Goal: Information Seeking & Learning: Learn about a topic

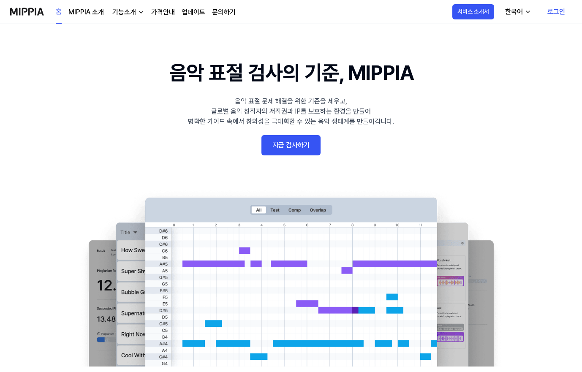
click at [286, 146] on link "지금 검사하기" at bounding box center [291, 145] width 59 height 20
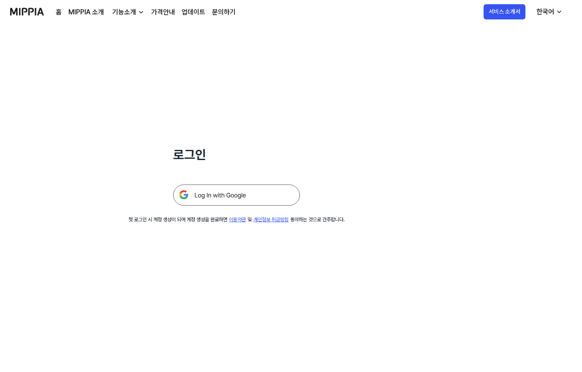
click at [238, 199] on img at bounding box center [236, 195] width 127 height 21
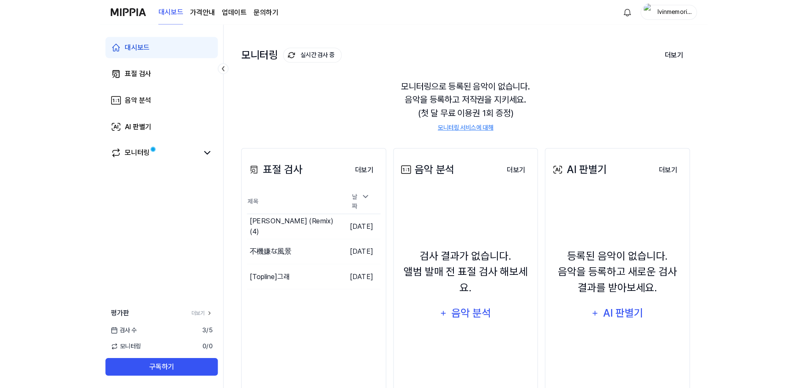
scroll to position [42, 0]
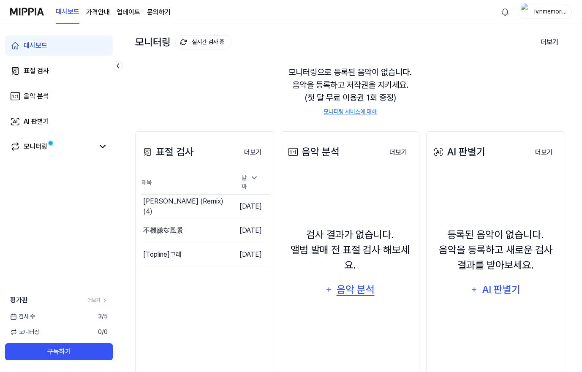
click at [356, 290] on div "음악 분석" at bounding box center [356, 290] width 40 height 16
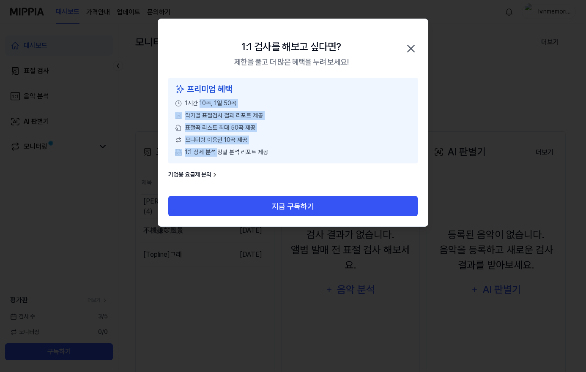
drag, startPoint x: 200, startPoint y: 103, endPoint x: 219, endPoint y: 151, distance: 52.0
click at [219, 151] on div "프리미엄 혜택 1시간 10곡, 1일 50곡 악기별 표절검사 결과 리포트 제공 표절곡 리스트 최대 50곡 제공 모니터링 이용권 10곡 제공 1:…" at bounding box center [292, 121] width 249 height 86
click at [219, 151] on span "1:1 상세 분석 정밀 분석 리포트 제공" at bounding box center [226, 152] width 83 height 9
drag, startPoint x: 222, startPoint y: 150, endPoint x: 210, endPoint y: 91, distance: 59.8
click at [210, 91] on div "프리미엄 혜택 1시간 10곡, 1일 50곡 악기별 표절검사 결과 리포트 제공 표절곡 리스트 최대 50곡 제공 모니터링 이용권 10곡 제공 1:…" at bounding box center [292, 121] width 249 height 86
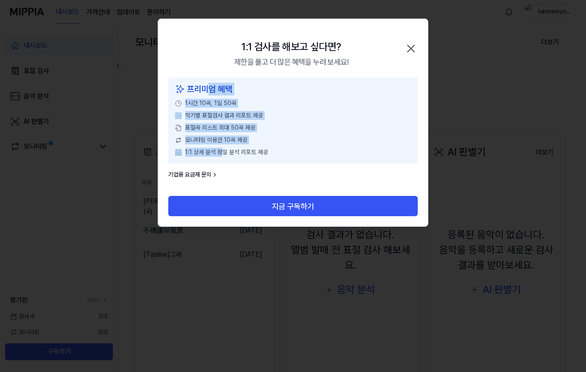
click at [210, 91] on div "프리미엄 혜택" at bounding box center [293, 89] width 236 height 13
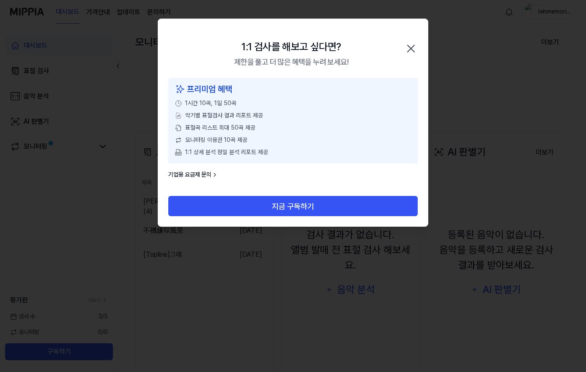
click at [410, 49] on icon "button" at bounding box center [411, 49] width 14 height 14
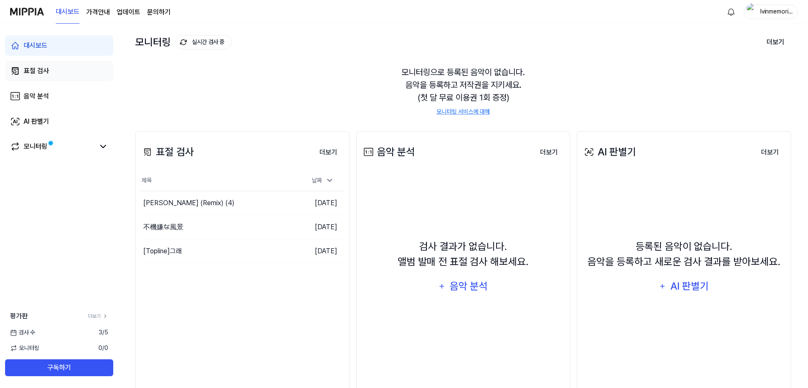
click at [41, 71] on div "표절 검사" at bounding box center [36, 71] width 25 height 10
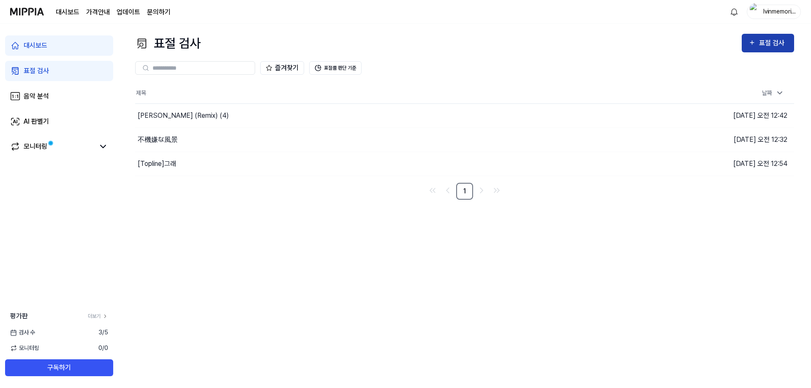
click at [585, 43] on div "표절 검사" at bounding box center [773, 43] width 28 height 11
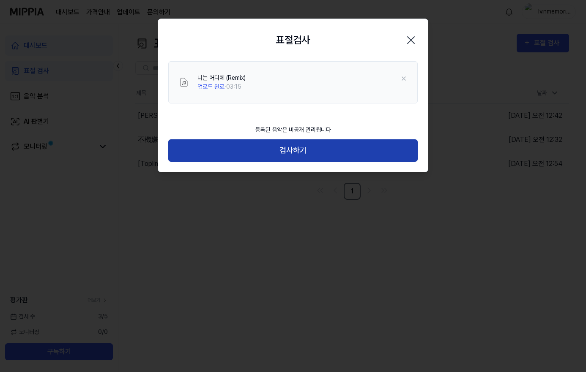
click at [293, 153] on button "검사하기" at bounding box center [292, 150] width 249 height 22
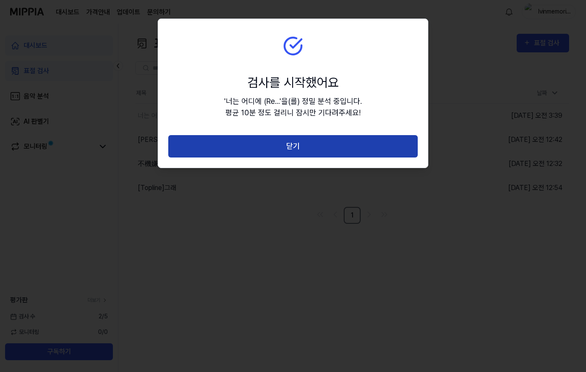
click at [293, 147] on button "닫기" at bounding box center [292, 146] width 249 height 22
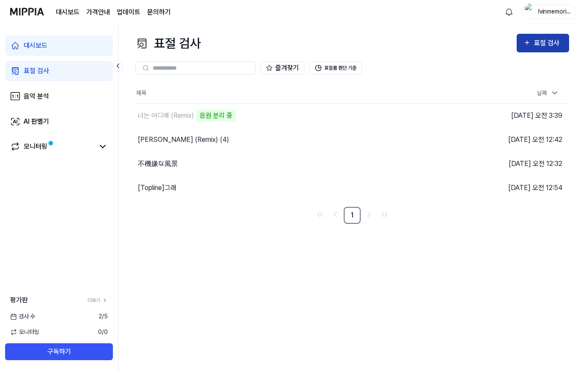
click at [535, 42] on div "표절 검사" at bounding box center [548, 43] width 28 height 11
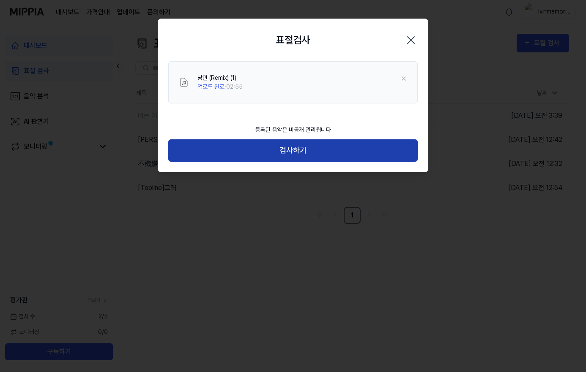
click at [288, 150] on button "검사하기" at bounding box center [292, 150] width 249 height 22
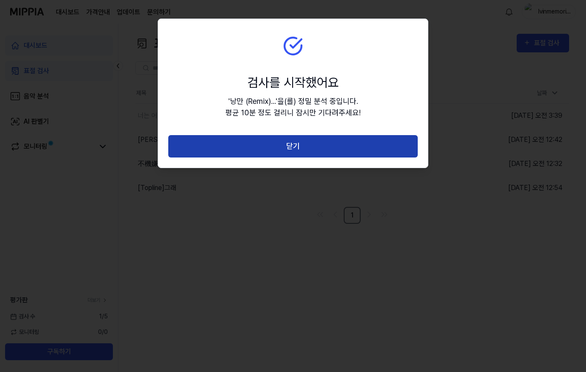
click at [342, 149] on button "닫기" at bounding box center [292, 146] width 249 height 22
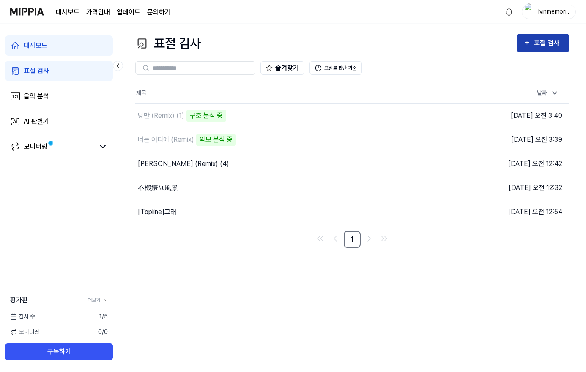
click at [529, 37] on button "표절 검사" at bounding box center [542, 43] width 52 height 19
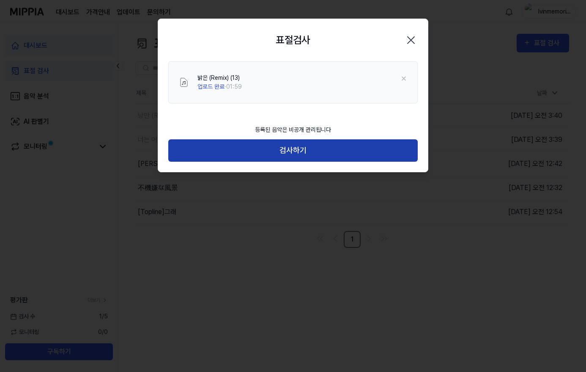
click at [302, 150] on button "검사하기" at bounding box center [292, 150] width 249 height 22
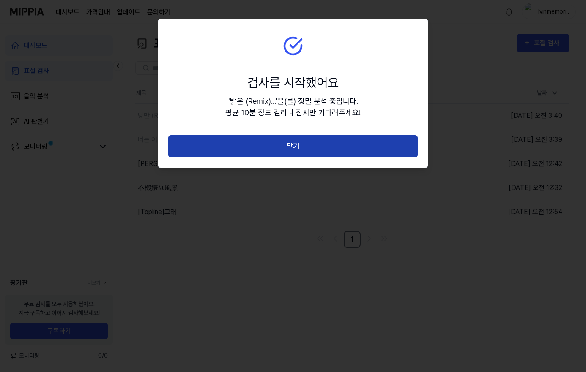
click at [303, 150] on button "닫기" at bounding box center [292, 146] width 249 height 22
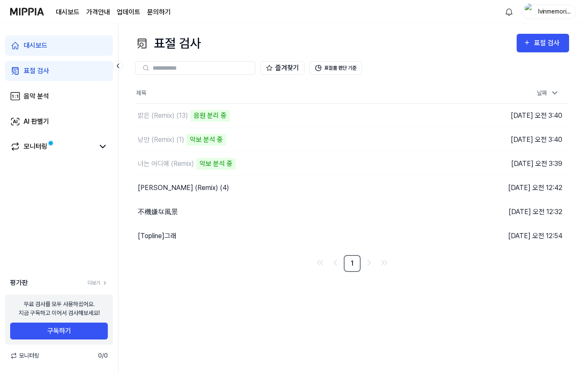
click at [96, 11] on page\) "가격안내" at bounding box center [98, 12] width 24 height 10
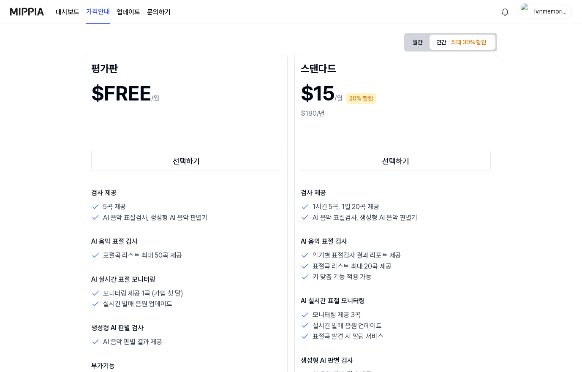
scroll to position [85, 0]
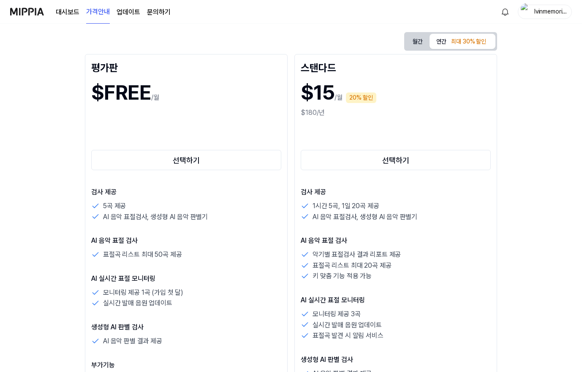
click at [122, 216] on p "AI 음악 표절검사, 생성형 AI 음악 판별기" at bounding box center [155, 217] width 105 height 11
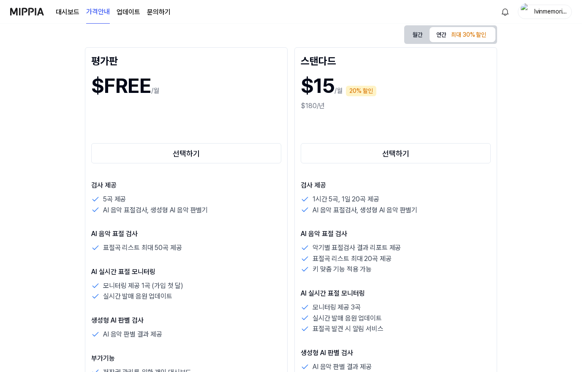
scroll to position [127, 0]
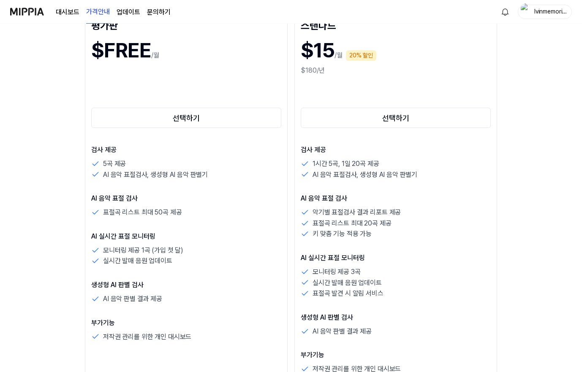
click at [332, 174] on p "AI 음악 표절검사, 생성형 AI 음악 판별기" at bounding box center [365, 174] width 105 height 11
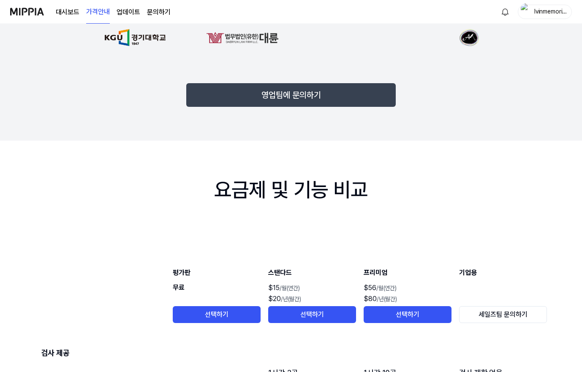
scroll to position [1026, 0]
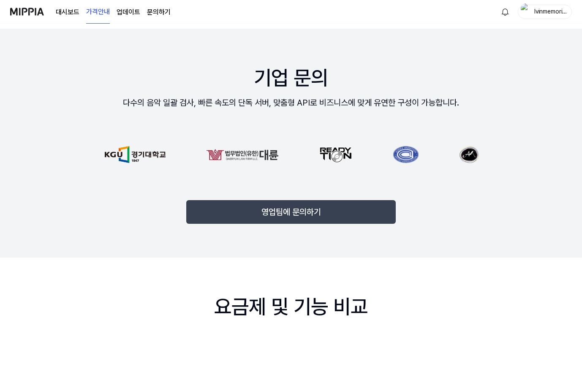
click at [68, 9] on link "대시보드" at bounding box center [68, 12] width 24 height 10
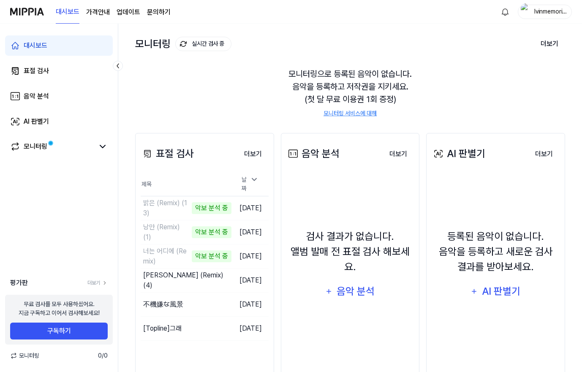
scroll to position [71, 0]
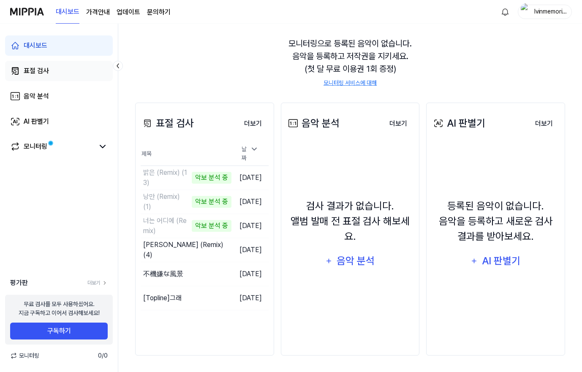
click at [46, 74] on div "표절 검사" at bounding box center [36, 71] width 25 height 10
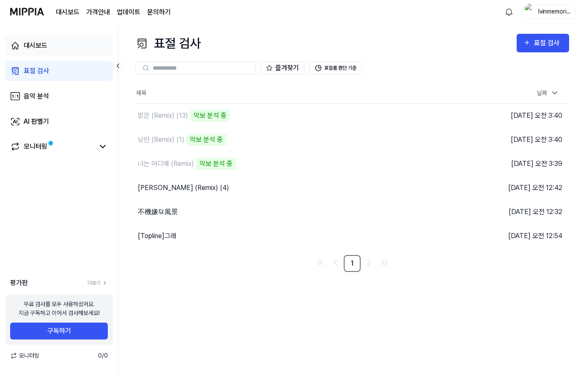
click at [42, 45] on div "대시보드" at bounding box center [36, 46] width 24 height 10
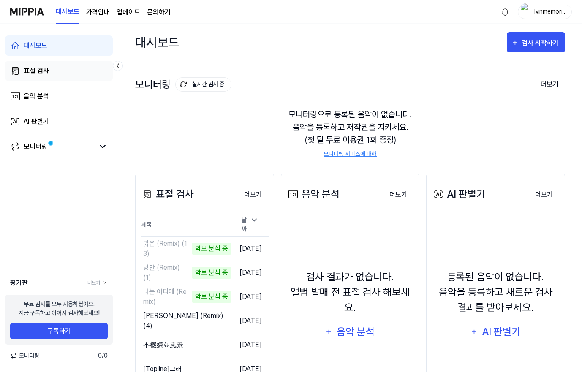
click at [42, 71] on div "표절 검사" at bounding box center [36, 71] width 25 height 10
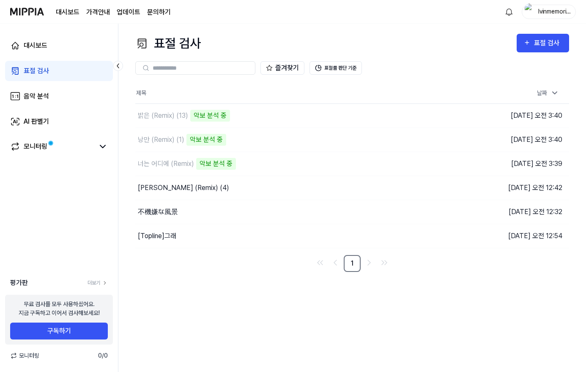
click at [99, 279] on div "평가판 더보기" at bounding box center [59, 283] width 118 height 10
click at [97, 284] on link "더보기" at bounding box center [97, 283] width 20 height 8
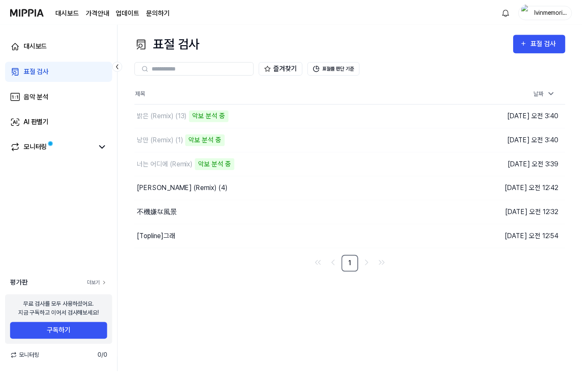
scroll to position [17, 0]
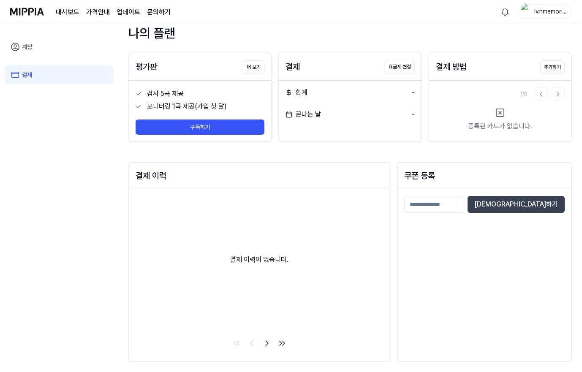
click at [191, 107] on div "모니터링 1곡 제공(가입 첫 달)" at bounding box center [206, 106] width 118 height 10
click at [30, 47] on link "계정" at bounding box center [59, 46] width 108 height 19
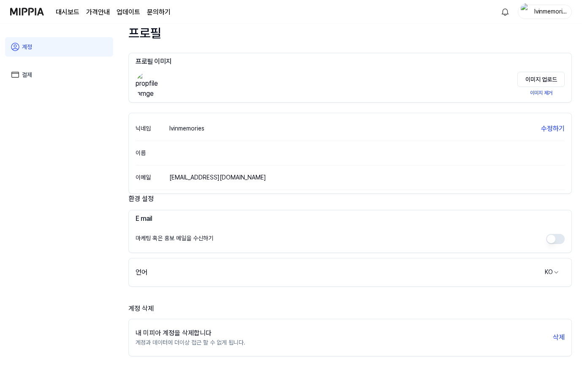
click at [30, 11] on img at bounding box center [27, 11] width 34 height 23
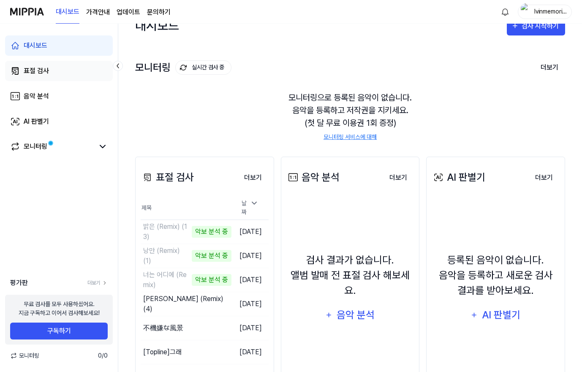
click at [46, 74] on div "표절 검사" at bounding box center [36, 71] width 25 height 10
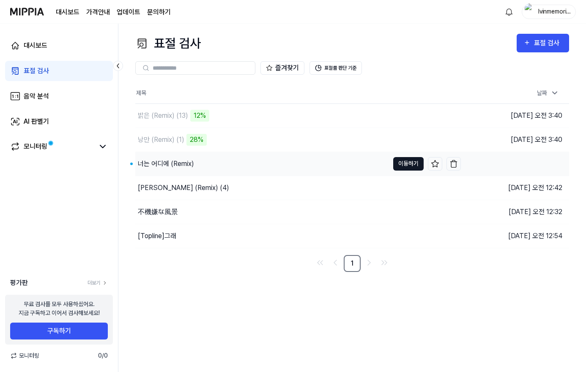
click at [401, 164] on button "이동하기" at bounding box center [408, 164] width 30 height 14
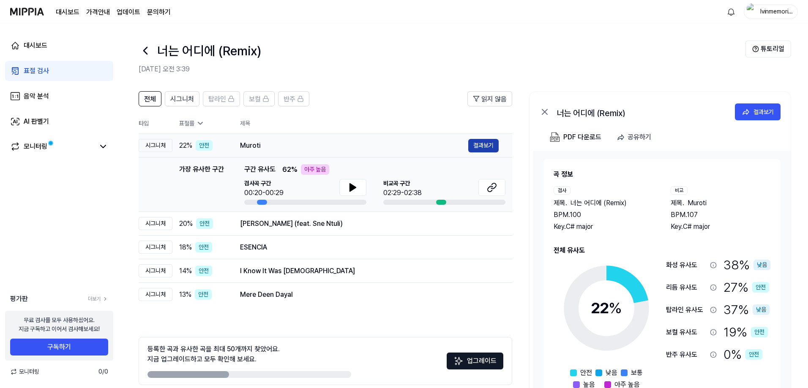
click at [478, 142] on button "결과보기" at bounding box center [483, 146] width 30 height 14
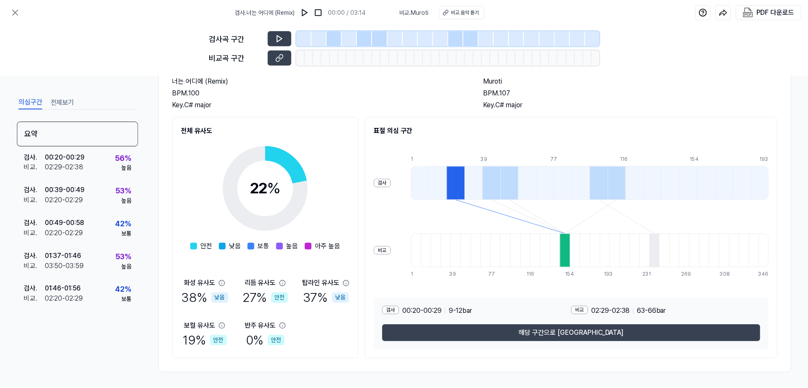
scroll to position [61, 0]
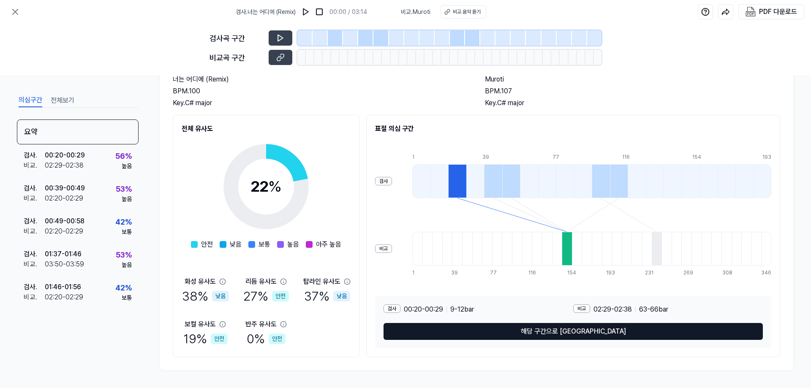
click at [585, 339] on button "해당 구간으로 이동" at bounding box center [574, 331] width 380 height 17
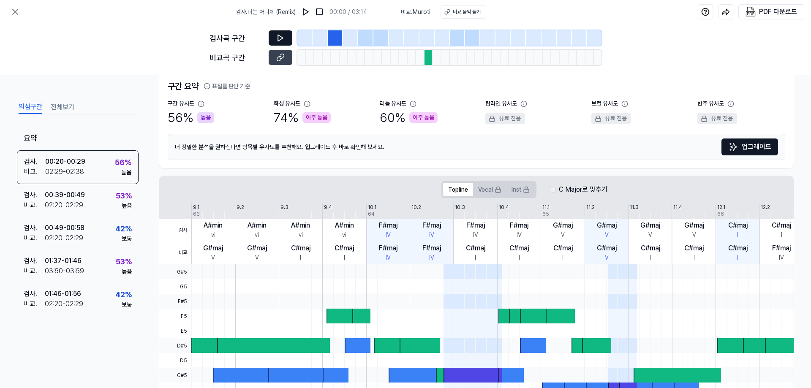
click at [283, 33] on button at bounding box center [281, 37] width 24 height 15
click at [287, 60] on button at bounding box center [281, 57] width 24 height 15
click at [287, 63] on button at bounding box center [281, 57] width 24 height 15
click at [14, 10] on icon at bounding box center [15, 11] width 5 height 5
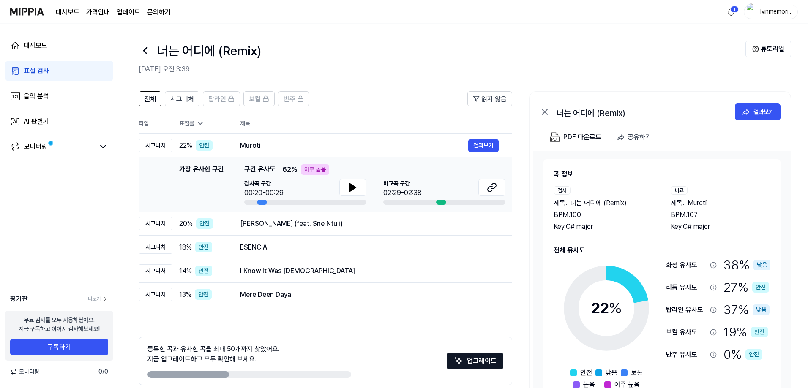
scroll to position [38, 0]
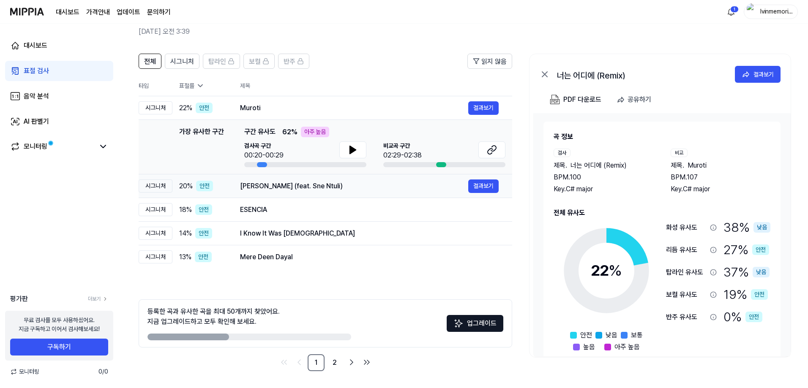
click at [287, 187] on div "Imizwa Yami (feat. Sne Ntuli)" at bounding box center [354, 186] width 228 height 10
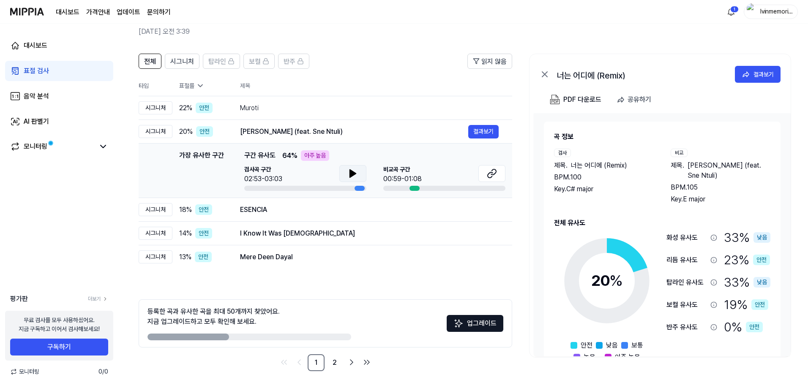
click at [350, 172] on icon at bounding box center [353, 174] width 6 height 8
click at [355, 173] on icon at bounding box center [353, 174] width 10 height 10
click at [489, 175] on icon at bounding box center [492, 174] width 10 height 10
click at [287, 207] on div "ESENCIA" at bounding box center [354, 210] width 228 height 10
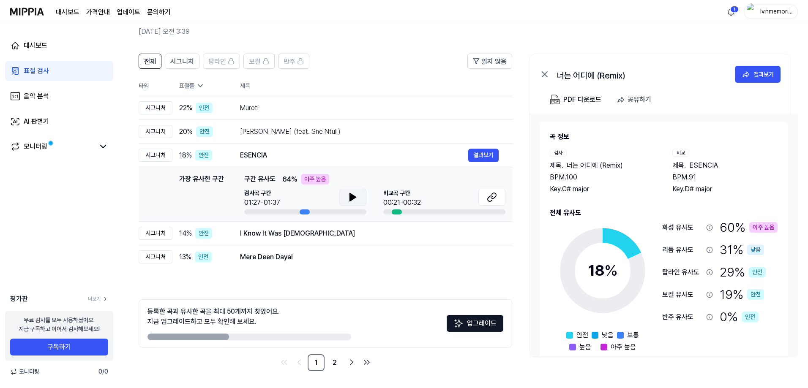
click at [357, 198] on icon at bounding box center [353, 197] width 10 height 10
click at [355, 198] on icon at bounding box center [353, 197] width 10 height 10
click at [494, 196] on icon at bounding box center [492, 197] width 10 height 10
click at [309, 238] on div "I Know It Was Jesus" at bounding box center [354, 234] width 228 height 10
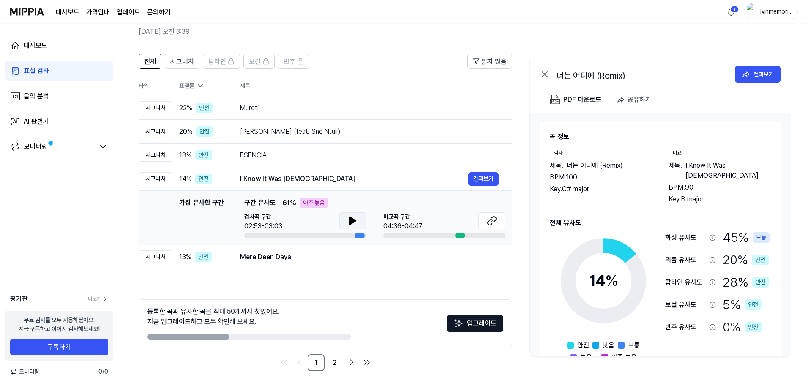
click at [356, 224] on icon at bounding box center [353, 221] width 10 height 10
click at [350, 223] on icon at bounding box center [351, 221] width 2 height 7
click at [488, 219] on icon at bounding box center [492, 221] width 10 height 10
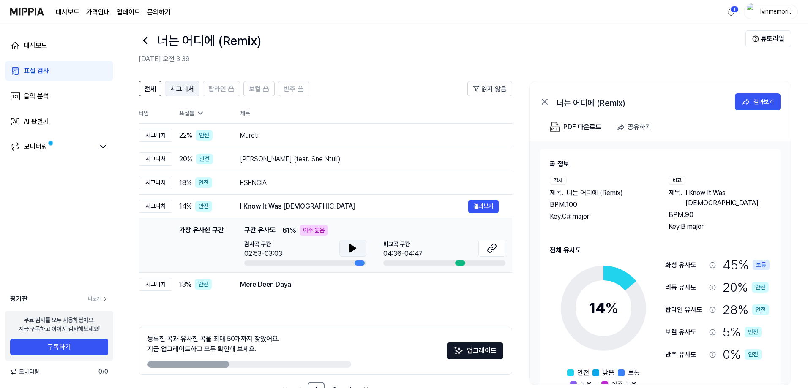
scroll to position [0, 0]
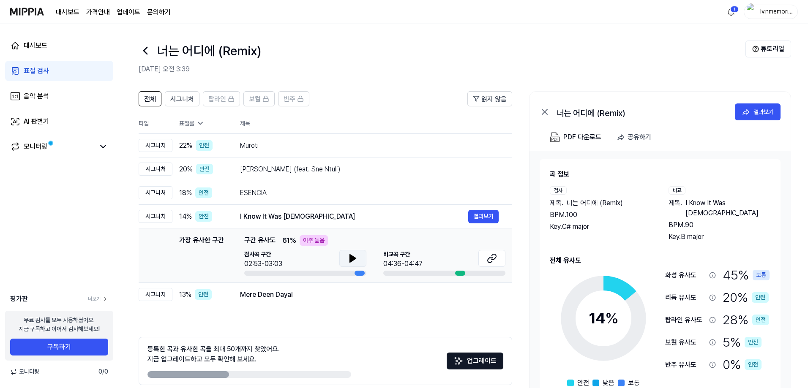
click at [46, 71] on div "표절 검사" at bounding box center [36, 71] width 25 height 10
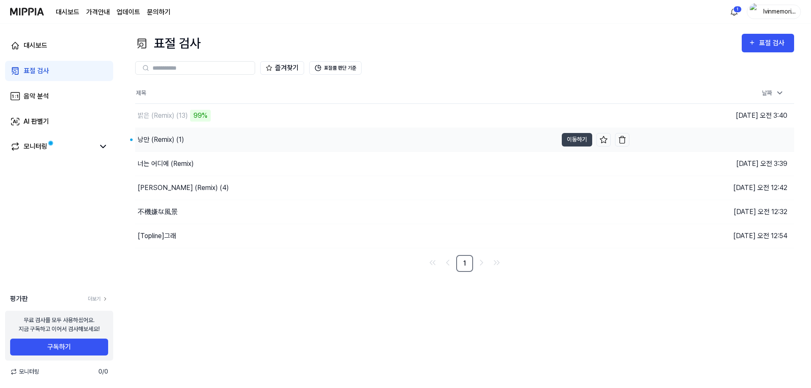
click at [210, 139] on div "낭만 (Remix) (1)" at bounding box center [346, 140] width 423 height 24
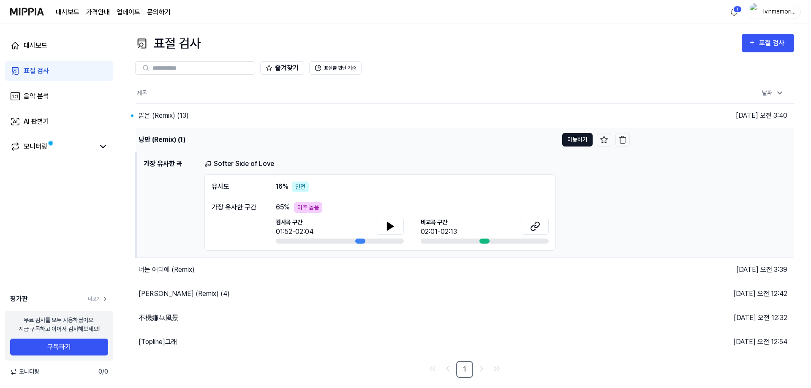
click at [564, 137] on button "이동하기" at bounding box center [578, 140] width 30 height 14
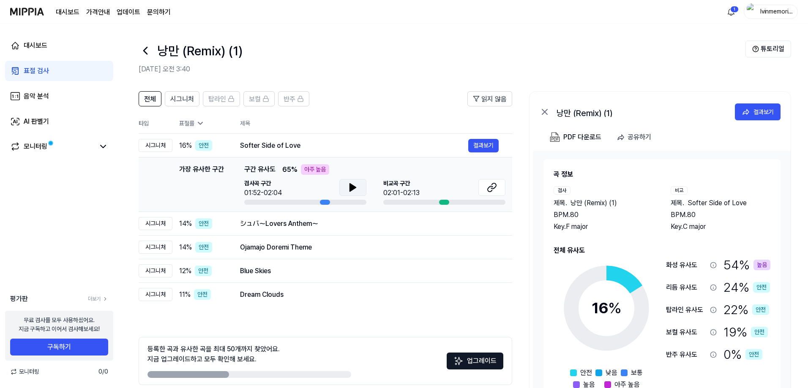
click at [353, 194] on button at bounding box center [352, 187] width 27 height 17
click at [352, 187] on icon at bounding box center [353, 188] width 6 height 8
click at [352, 187] on icon at bounding box center [353, 188] width 10 height 10
click at [484, 188] on button at bounding box center [491, 187] width 27 height 17
click at [324, 226] on div "シュバ～Lovers Anthem～" at bounding box center [354, 224] width 228 height 10
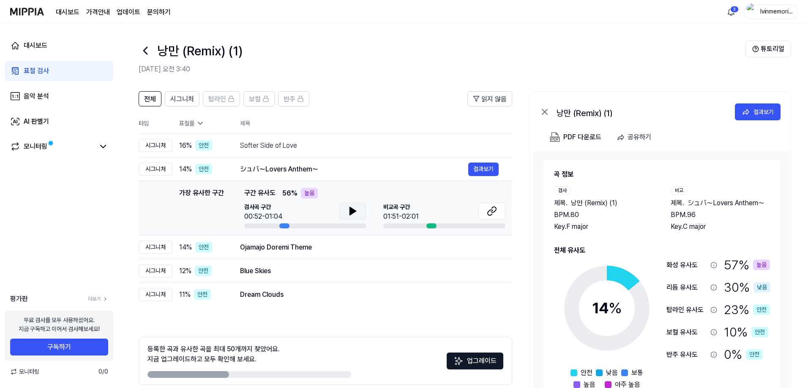
click at [350, 206] on icon at bounding box center [353, 211] width 10 height 10
click at [354, 210] on icon at bounding box center [355, 211] width 2 height 7
click at [475, 211] on div "비교곡 구간 01:51-02:01" at bounding box center [444, 212] width 122 height 19
click at [500, 210] on button at bounding box center [491, 211] width 27 height 17
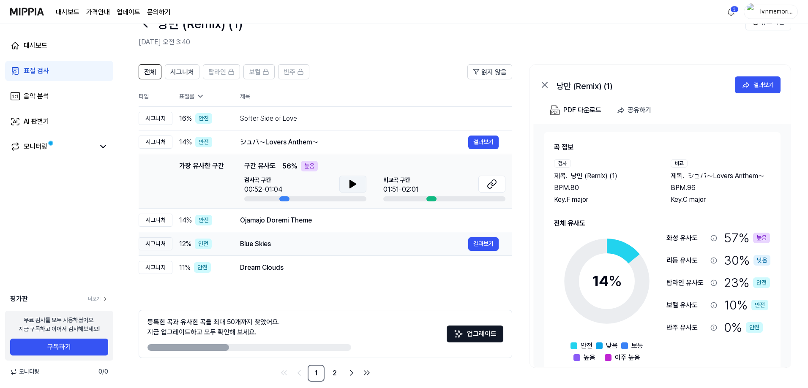
scroll to position [38, 0]
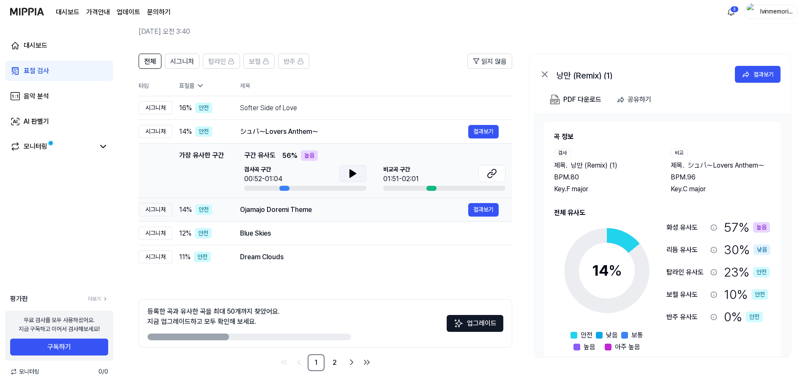
click at [311, 210] on div "Ojamajo Doremi Theme" at bounding box center [354, 210] width 228 height 10
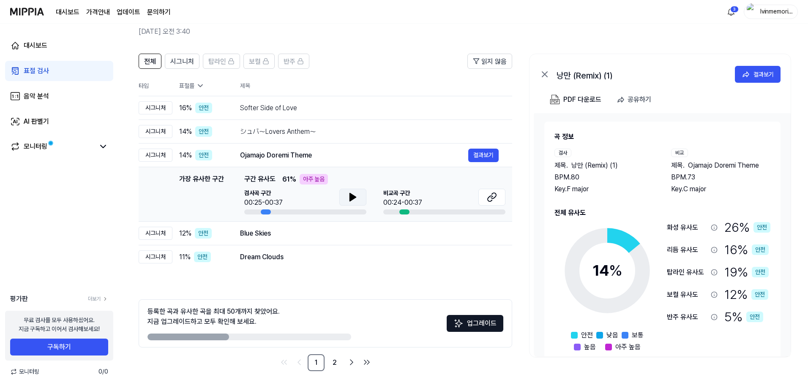
click at [357, 198] on icon at bounding box center [353, 197] width 10 height 10
click at [354, 197] on icon at bounding box center [355, 197] width 2 height 7
click at [495, 197] on icon at bounding box center [493, 195] width 5 height 5
click at [323, 231] on div "Blue Skies" at bounding box center [354, 234] width 228 height 10
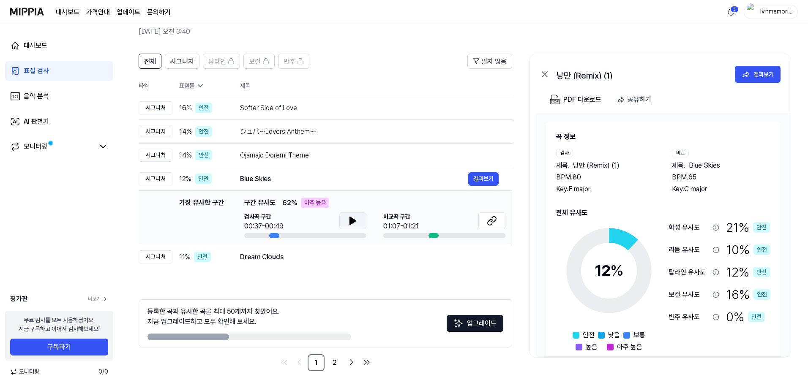
click at [352, 218] on icon at bounding box center [353, 221] width 6 height 8
click at [350, 220] on icon at bounding box center [351, 221] width 2 height 7
click at [474, 219] on div "비교곡 구간 01:07-01:21" at bounding box center [444, 222] width 122 height 19
click at [483, 218] on button at bounding box center [491, 221] width 27 height 17
click at [322, 257] on div "Dream Clouds" at bounding box center [354, 257] width 228 height 10
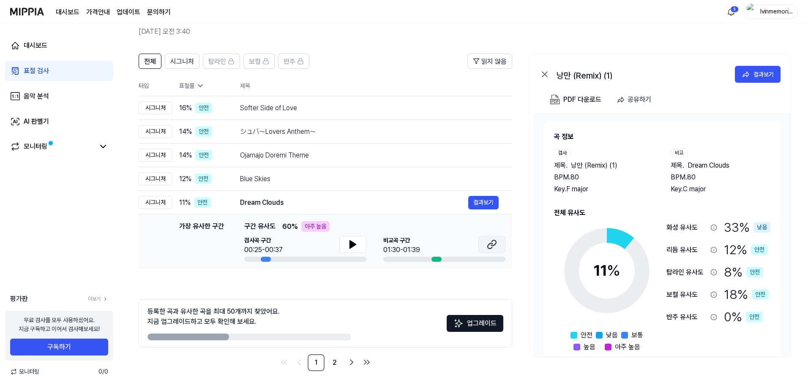
click at [491, 245] on icon at bounding box center [493, 242] width 5 height 5
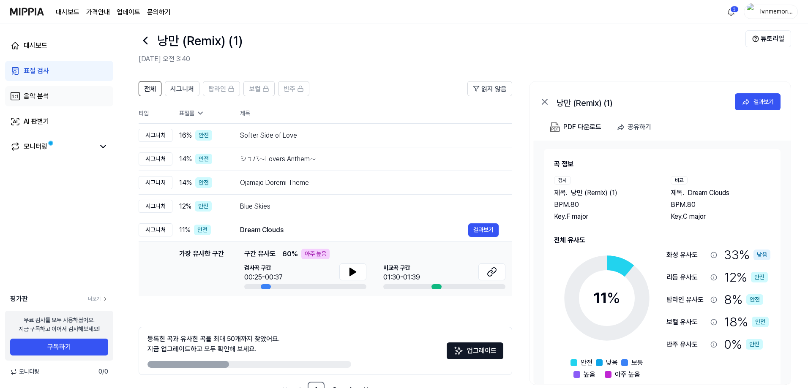
scroll to position [0, 0]
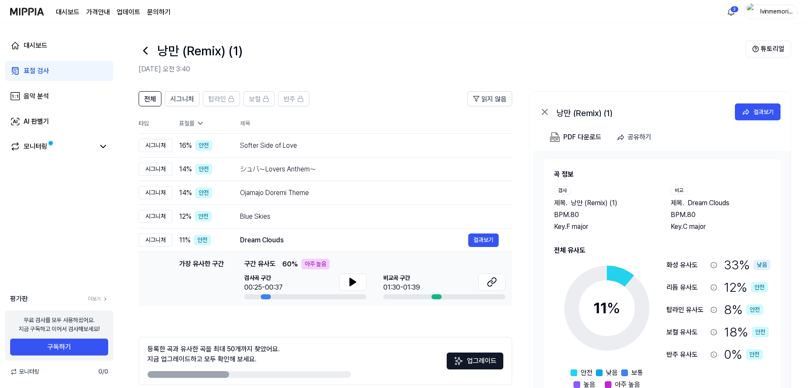
click at [44, 68] on div "표절 검사" at bounding box center [36, 71] width 25 height 10
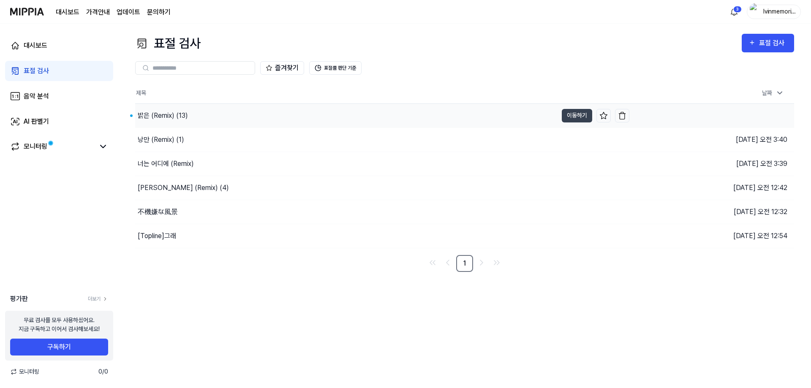
click at [207, 118] on div "밝은 (Remix) (13)" at bounding box center [346, 116] width 423 height 24
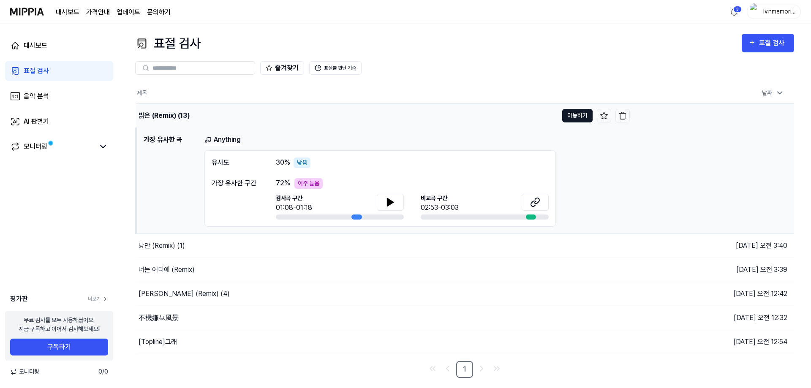
click at [575, 114] on button "이동하기" at bounding box center [578, 116] width 30 height 14
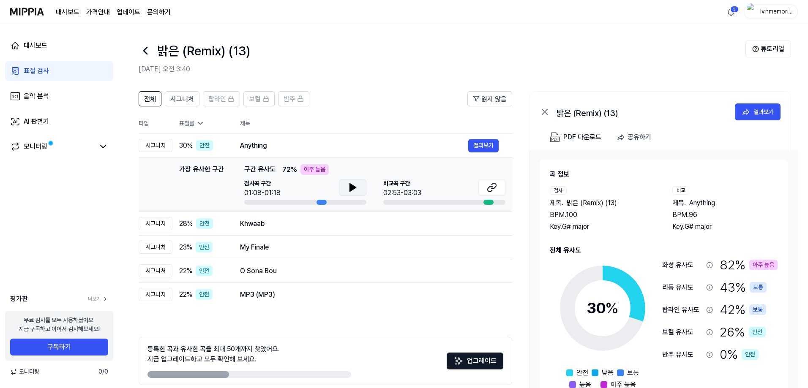
click at [353, 184] on icon at bounding box center [353, 188] width 10 height 10
click at [353, 186] on icon at bounding box center [353, 188] width 10 height 10
click at [492, 185] on icon at bounding box center [493, 185] width 5 height 5
click at [275, 222] on div "Khwaab" at bounding box center [354, 224] width 228 height 10
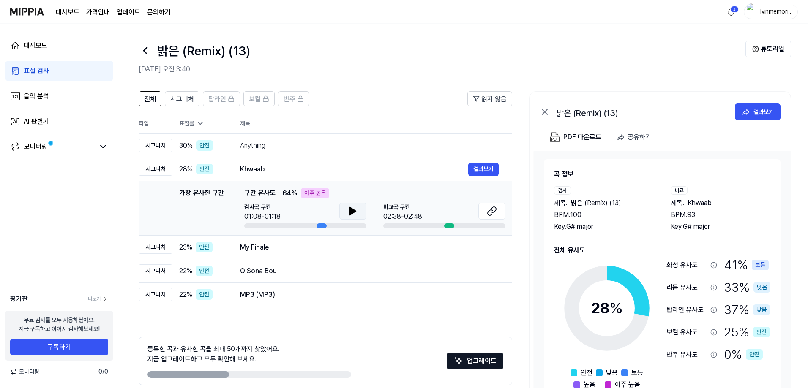
click at [348, 209] on icon at bounding box center [353, 211] width 10 height 10
click at [349, 211] on icon at bounding box center [353, 211] width 10 height 10
click at [500, 209] on button at bounding box center [491, 211] width 27 height 17
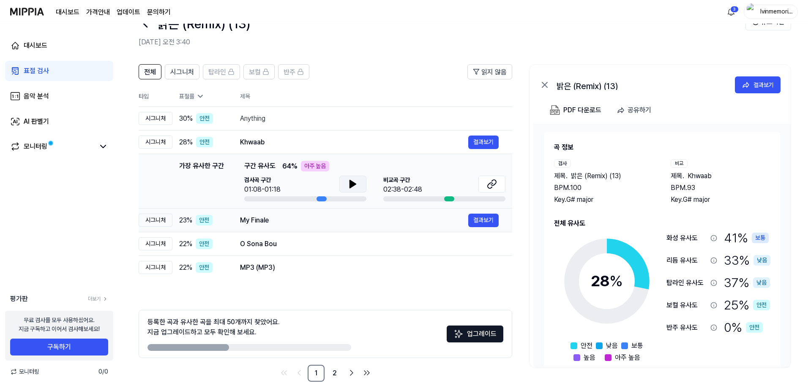
scroll to position [38, 0]
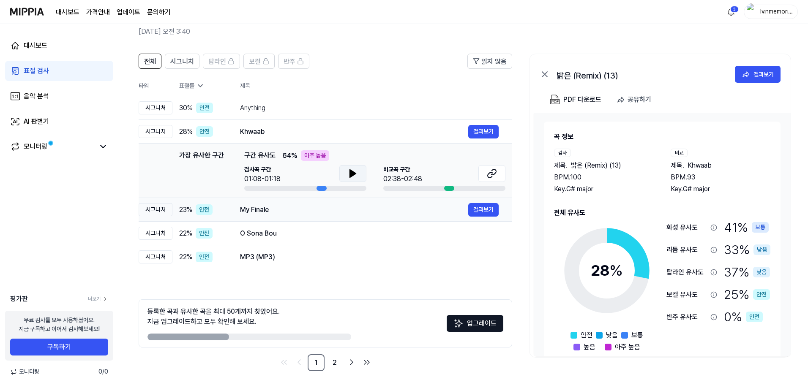
click at [330, 207] on div "My Finale" at bounding box center [354, 210] width 228 height 10
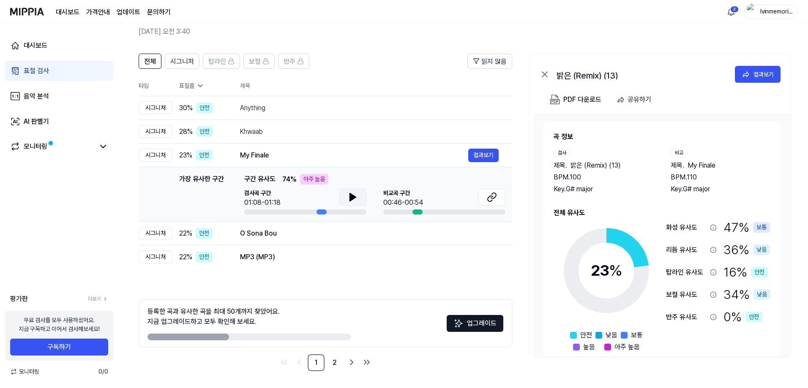
click at [352, 195] on icon at bounding box center [353, 197] width 10 height 10
click at [357, 195] on icon at bounding box center [353, 197] width 10 height 10
click at [484, 198] on button at bounding box center [491, 197] width 27 height 17
click at [324, 239] on div "O Sona Bou 결과보기" at bounding box center [369, 234] width 259 height 14
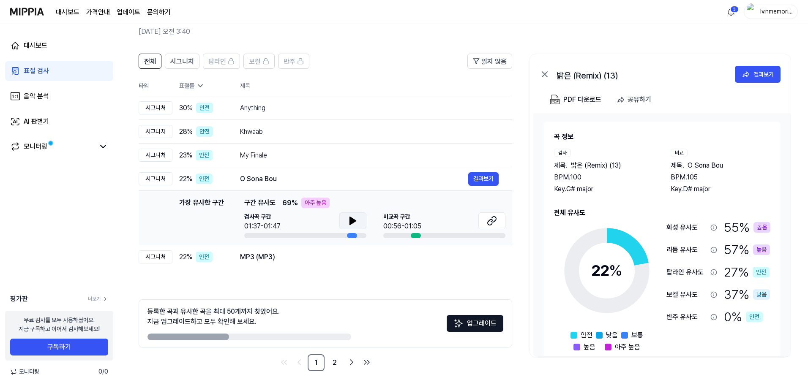
click at [352, 220] on icon at bounding box center [353, 221] width 6 height 8
click at [352, 219] on icon at bounding box center [353, 221] width 10 height 10
click at [475, 218] on div "비교곡 구간 00:56-01:05" at bounding box center [444, 222] width 122 height 19
click at [489, 218] on icon at bounding box center [492, 221] width 10 height 10
click at [318, 264] on td "MP3 (MP3) 결과보기" at bounding box center [370, 258] width 286 height 24
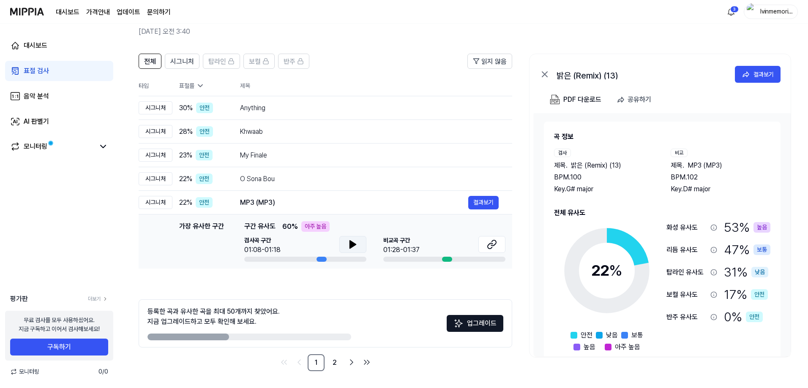
click at [357, 242] on icon at bounding box center [353, 245] width 10 height 10
drag, startPoint x: 355, startPoint y: 240, endPoint x: 383, endPoint y: 240, distance: 27.9
click at [355, 240] on icon at bounding box center [353, 245] width 10 height 10
click at [494, 243] on icon at bounding box center [492, 245] width 10 height 10
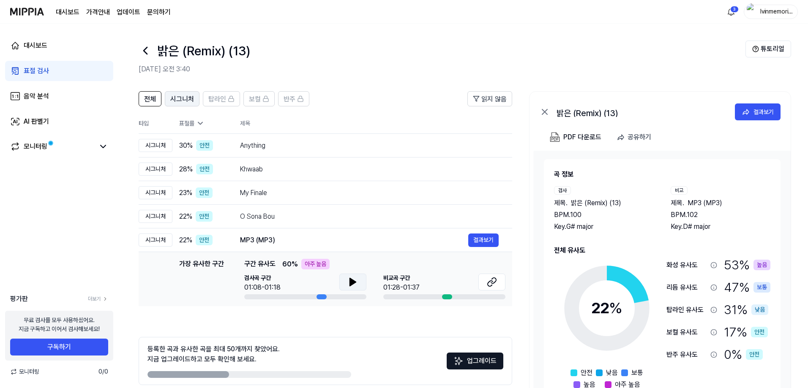
click at [186, 96] on span "시그니처" at bounding box center [182, 99] width 24 height 10
click at [180, 100] on span "시그니처" at bounding box center [182, 99] width 24 height 10
click at [267, 150] on div "Anything" at bounding box center [354, 146] width 228 height 10
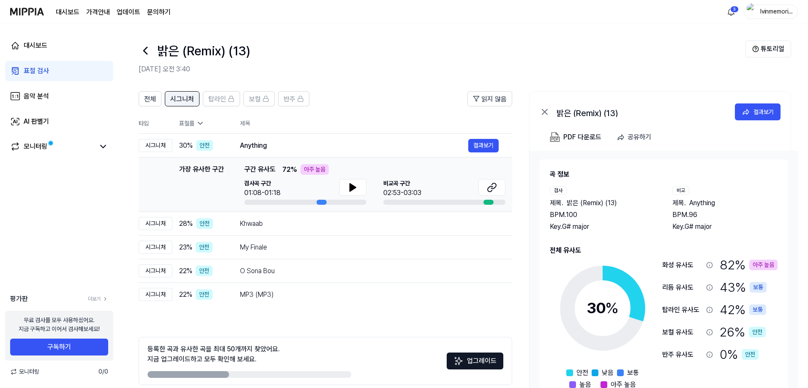
click at [193, 101] on span "시그니처" at bounding box center [182, 99] width 24 height 10
click at [153, 101] on span "전체" at bounding box center [150, 99] width 12 height 10
click at [185, 100] on span "시그니처" at bounding box center [182, 99] width 24 height 10
click at [148, 101] on span "전체" at bounding box center [150, 99] width 12 height 10
click at [101, 143] on icon at bounding box center [103, 147] width 10 height 10
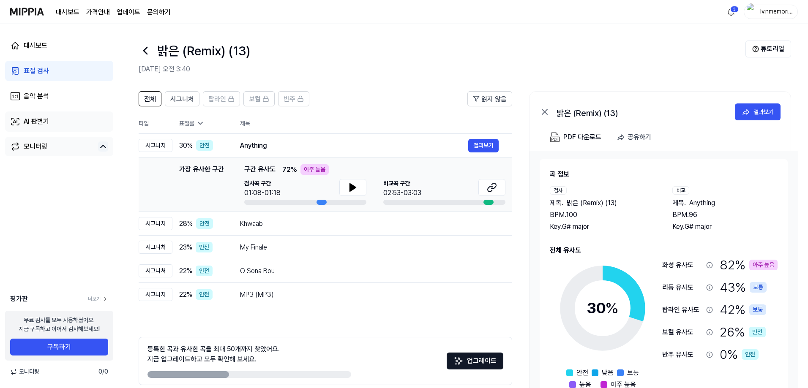
click at [55, 123] on link "AI 판별기" at bounding box center [59, 122] width 108 height 20
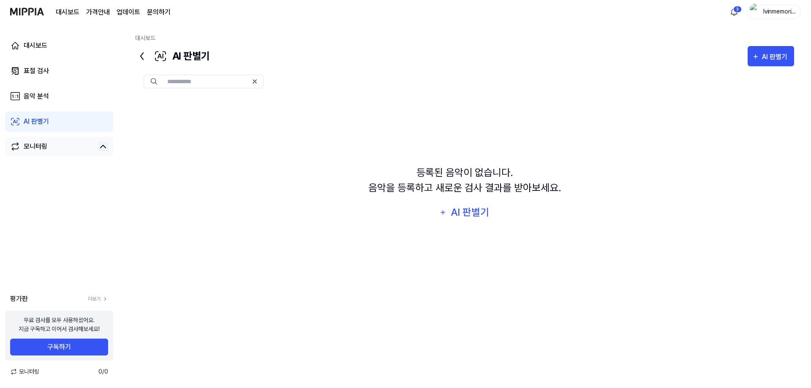
click at [445, 191] on div "등록된 음악이 없습니다. 음악을 등록하고 새로운 검사 결과를 받아보세요." at bounding box center [465, 180] width 193 height 30
click at [39, 102] on link "음악 분석" at bounding box center [59, 96] width 108 height 20
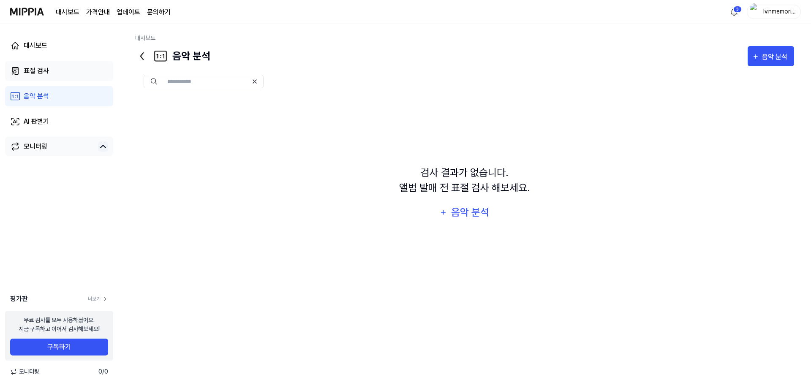
click at [44, 74] on div "표절 검사" at bounding box center [36, 71] width 25 height 10
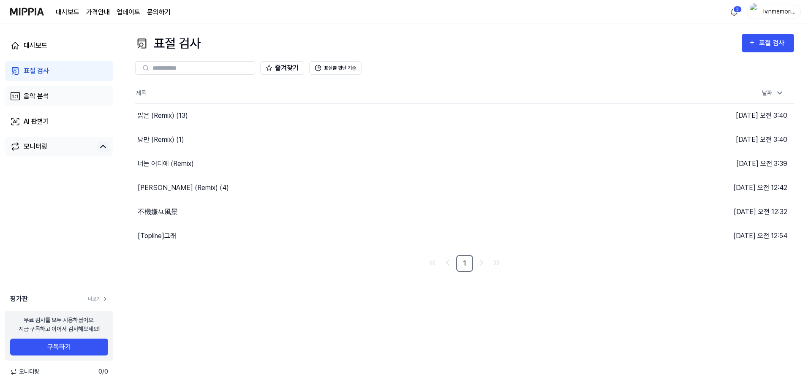
click at [42, 95] on div "음악 분석" at bounding box center [36, 96] width 25 height 10
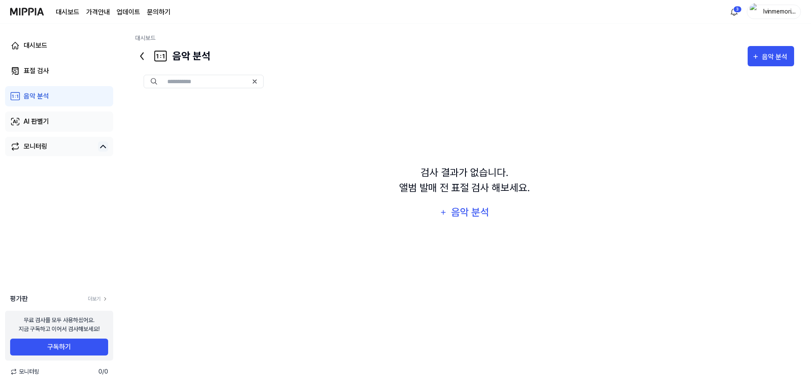
click at [46, 116] on link "AI 판별기" at bounding box center [59, 122] width 108 height 20
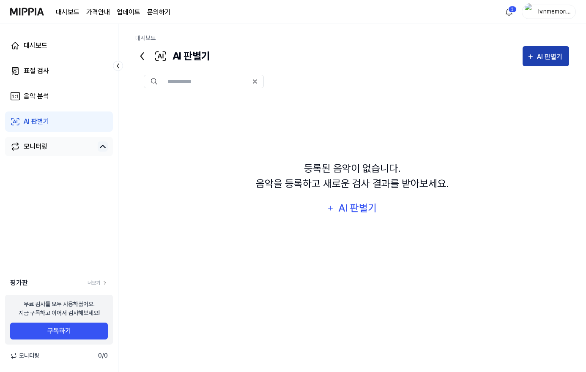
click at [561, 61] on div "AI 판별기" at bounding box center [551, 57] width 28 height 11
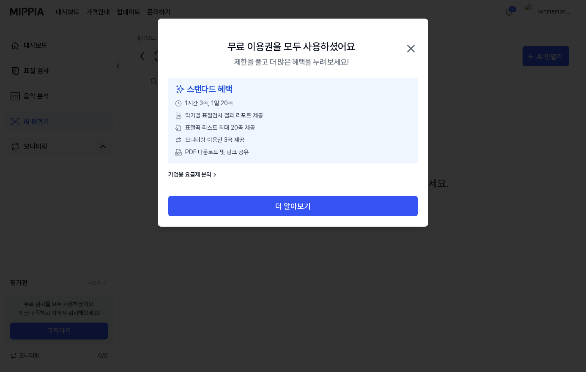
click at [413, 47] on icon "button" at bounding box center [411, 49] width 14 height 14
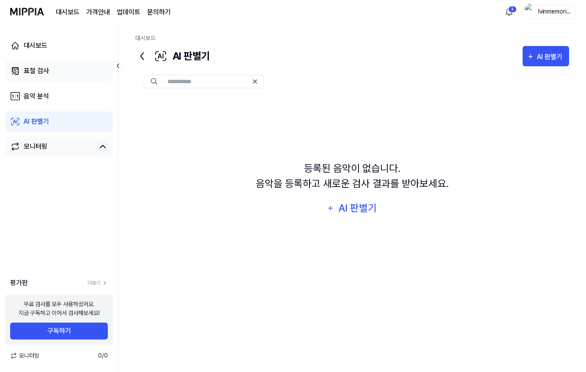
click at [48, 74] on div "표절 검사" at bounding box center [36, 71] width 25 height 10
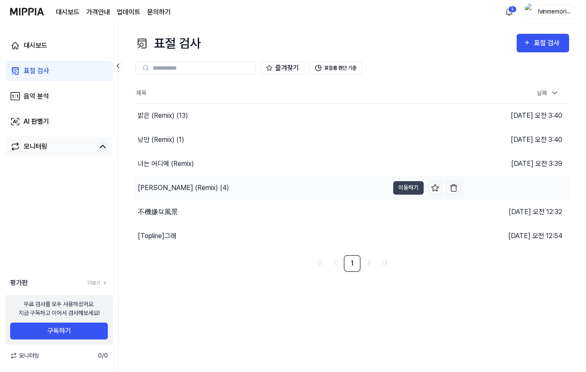
click at [163, 188] on div "[PERSON_NAME] (Remix) (4)" at bounding box center [183, 188] width 91 height 10
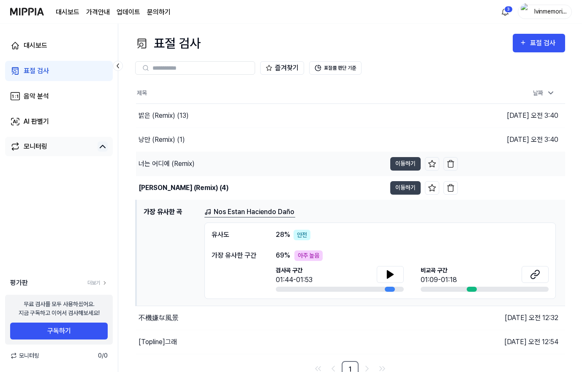
click at [161, 158] on div "너는 어디에 (Remix)" at bounding box center [261, 164] width 250 height 24
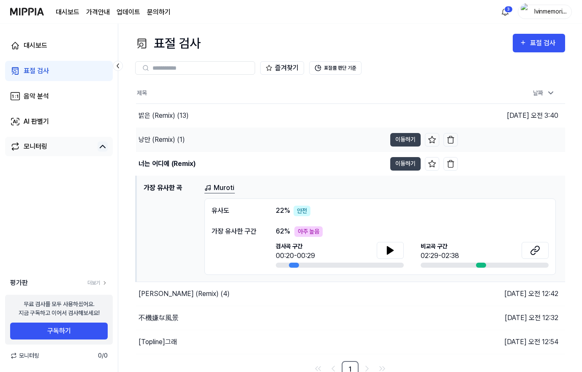
click at [161, 132] on div "낭만 (Remix) (1)" at bounding box center [261, 140] width 250 height 24
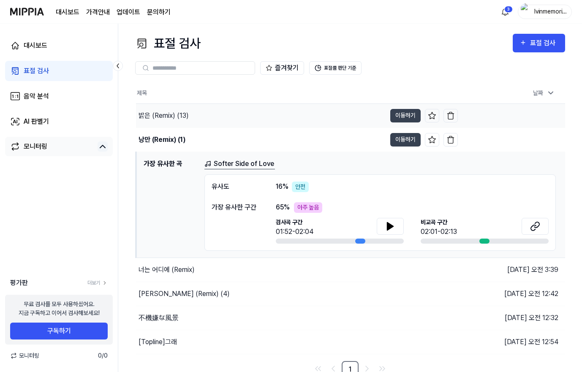
click at [163, 111] on div "밝은 (Remix) (13)" at bounding box center [164, 116] width 50 height 10
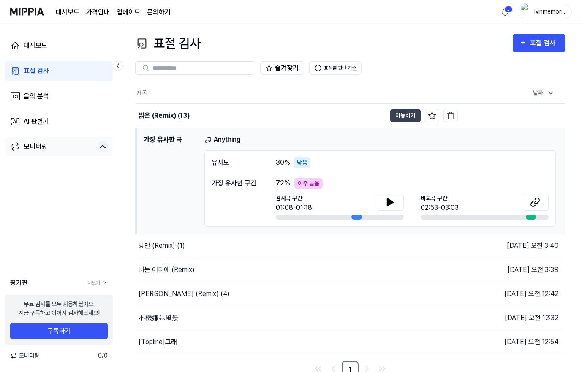
click at [162, 142] on h1 "가장 유사한 곡" at bounding box center [171, 181] width 54 height 92
click at [169, 247] on div "낭만 (Remix) (1)" at bounding box center [162, 246] width 46 height 10
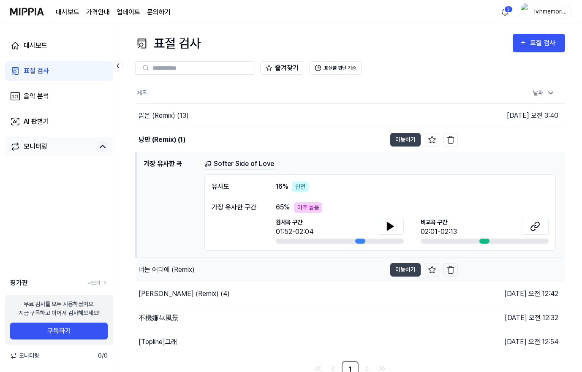
click at [164, 268] on div "너는 어디에 (Remix)" at bounding box center [167, 270] width 56 height 10
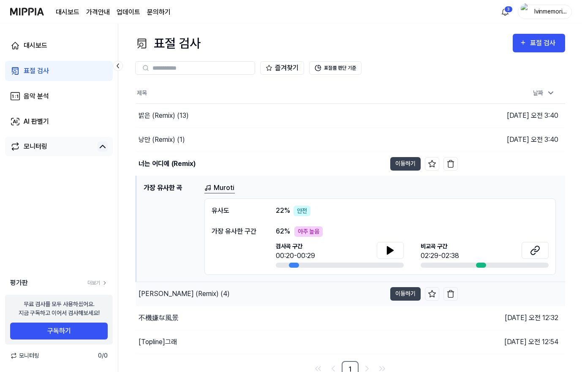
click at [171, 289] on div "[PERSON_NAME] (Remix) (4)" at bounding box center [184, 294] width 91 height 10
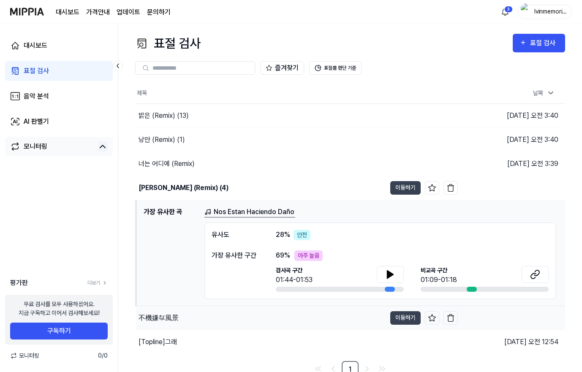
click at [164, 318] on div "不機嫌な風景" at bounding box center [159, 318] width 40 height 10
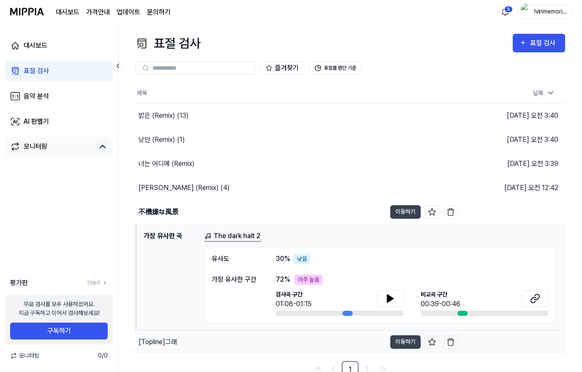
click at [164, 345] on div "[Topline] 그래" at bounding box center [158, 342] width 38 height 10
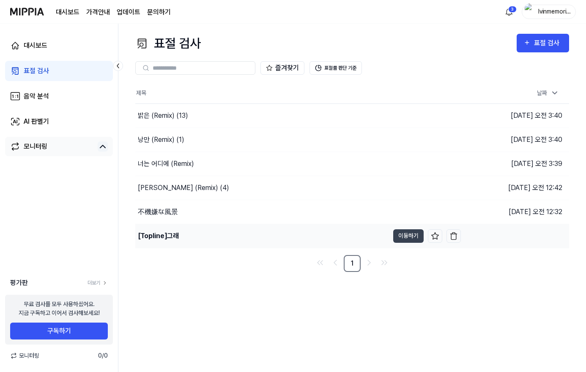
click at [170, 230] on div "[Topline] 그래" at bounding box center [262, 236] width 254 height 24
click at [408, 236] on button "이동하기" at bounding box center [408, 236] width 30 height 14
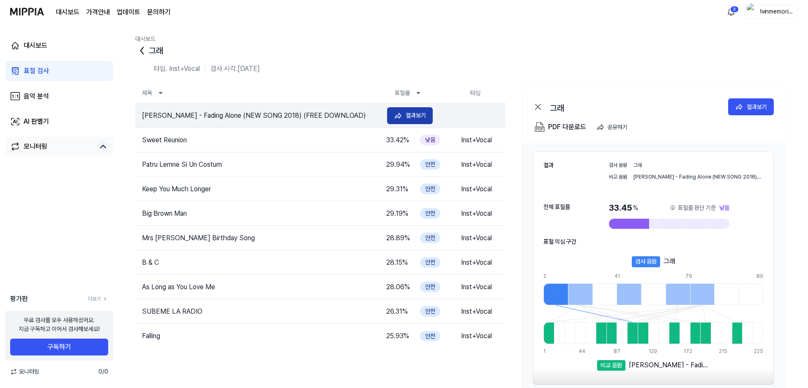
click at [419, 115] on div "결과보기" at bounding box center [416, 115] width 20 height 9
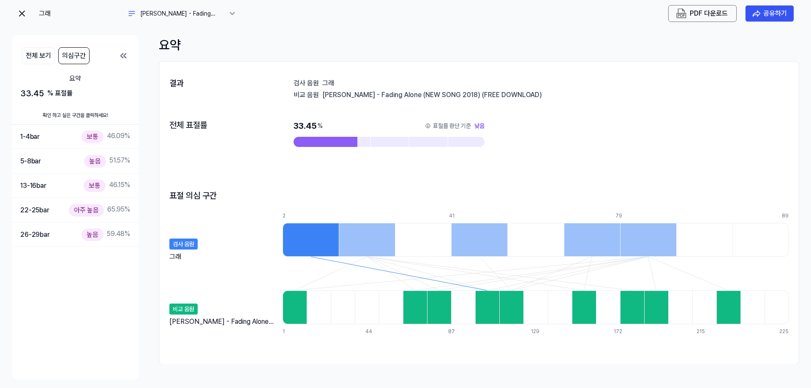
click at [311, 242] on div at bounding box center [311, 240] width 56 height 34
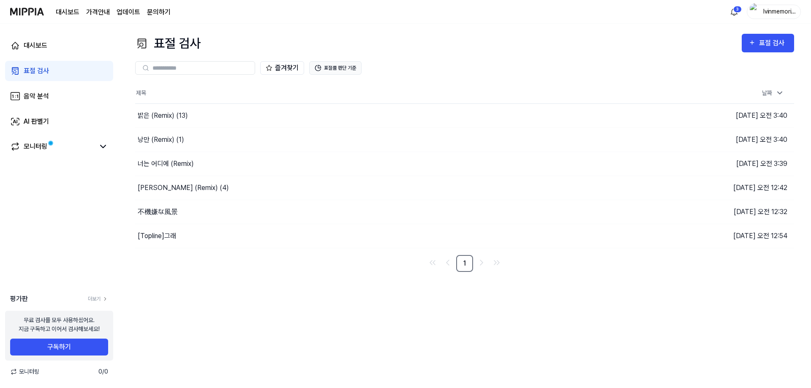
click at [344, 62] on button "표절률 판단 기준" at bounding box center [335, 68] width 52 height 14
click at [342, 70] on button "표절률 판단 기준" at bounding box center [335, 68] width 52 height 14
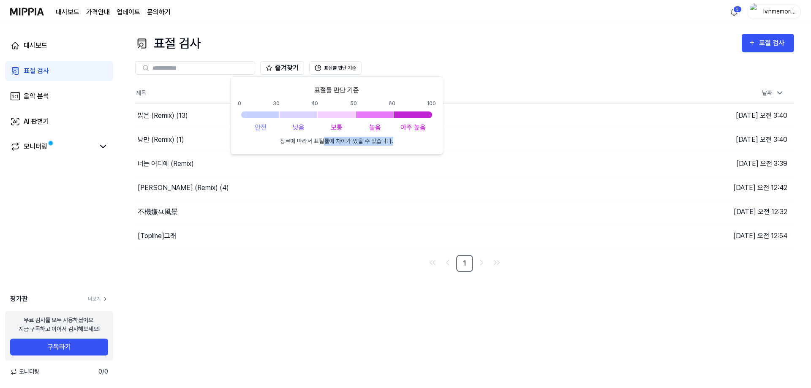
drag, startPoint x: 339, startPoint y: 143, endPoint x: 391, endPoint y: 143, distance: 52.4
click at [391, 143] on p "장르에 따라서 표절률에 차이가 있을 수 있습니다." at bounding box center [336, 141] width 113 height 9
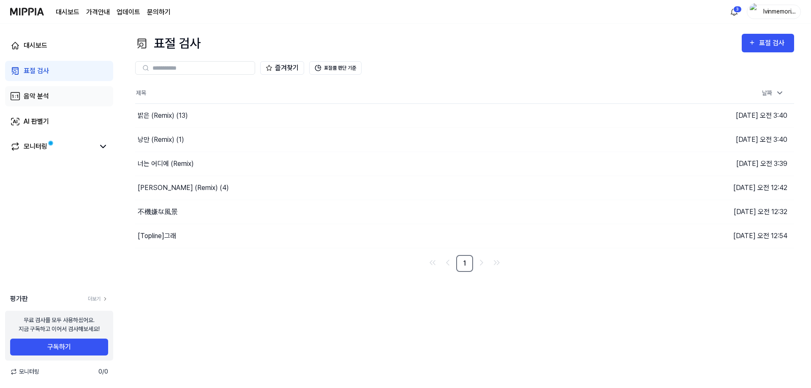
click at [47, 95] on div "음악 분석" at bounding box center [36, 96] width 25 height 10
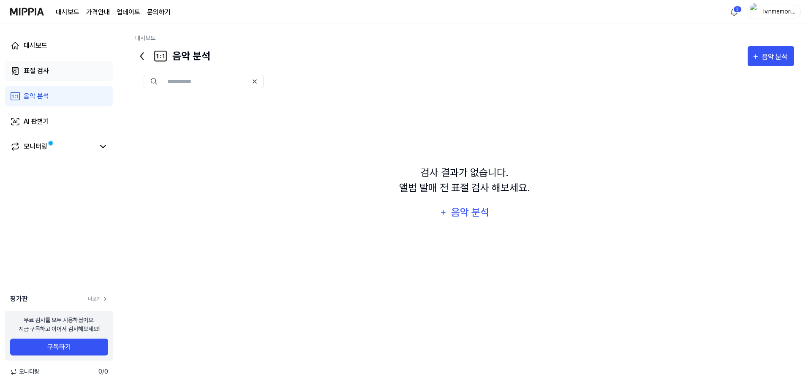
click at [40, 69] on div "표절 검사" at bounding box center [36, 71] width 25 height 10
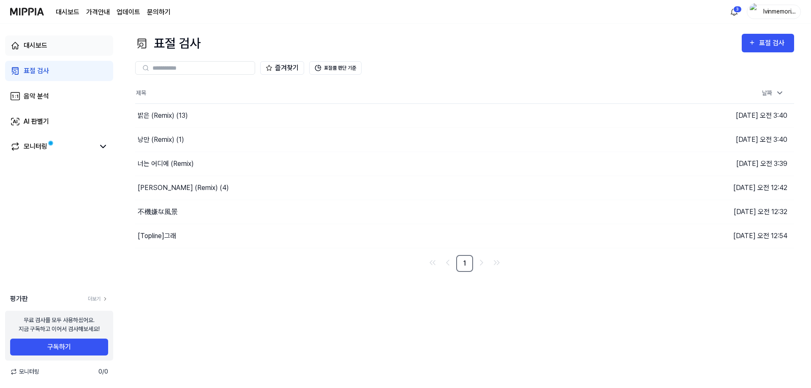
click at [40, 38] on link "대시보드" at bounding box center [59, 46] width 108 height 20
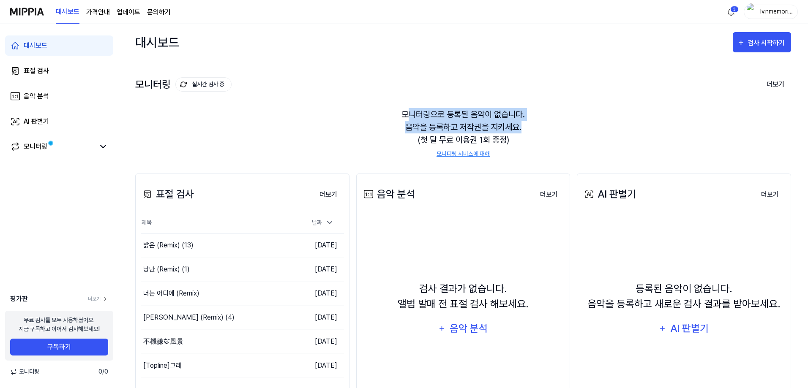
drag, startPoint x: 453, startPoint y: 120, endPoint x: 530, endPoint y: 123, distance: 76.1
click at [530, 123] on div "모니터링으로 등록된 음악이 없습니다. 음악을 등록하고 저작권을 지키세요. (첫 달 무료 이용권 1회 증정) 모니터링 서비스에 대해" at bounding box center [463, 133] width 656 height 71
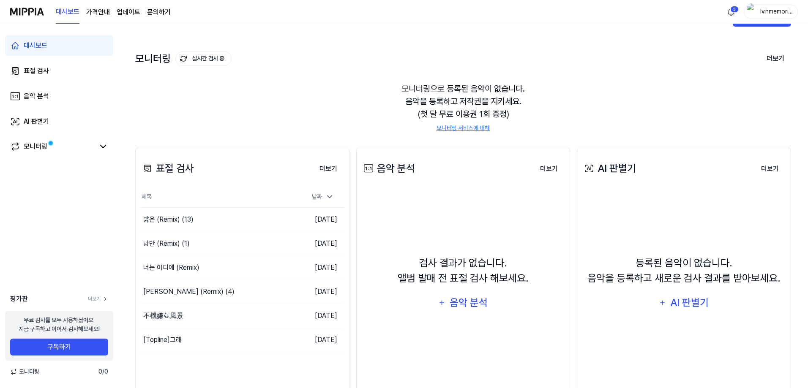
scroll to position [42, 0]
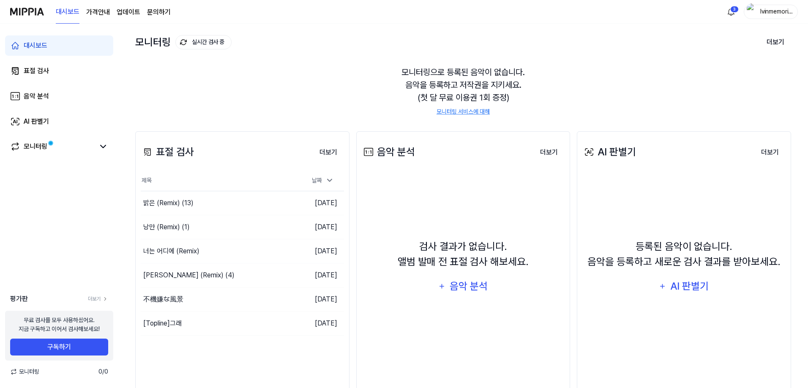
click at [30, 85] on div "대시보드 표절 검사 음악 분석 AI 판별기 모니터링" at bounding box center [59, 96] width 118 height 145
click at [34, 73] on div "표절 검사" at bounding box center [36, 71] width 25 height 10
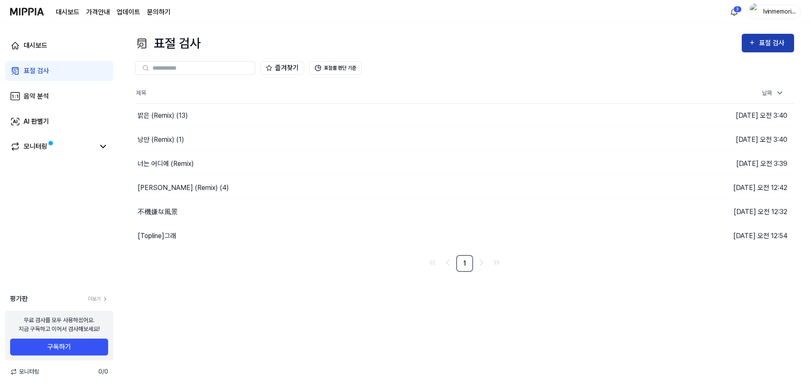
click at [585, 45] on div "표절 검사" at bounding box center [773, 43] width 28 height 11
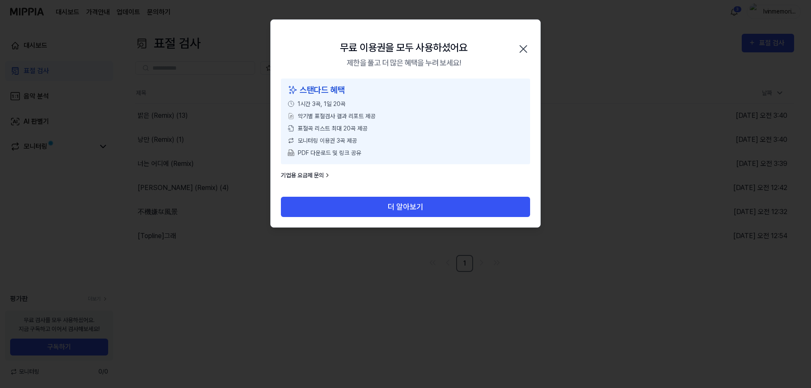
click at [524, 44] on icon "button" at bounding box center [524, 49] width 14 height 14
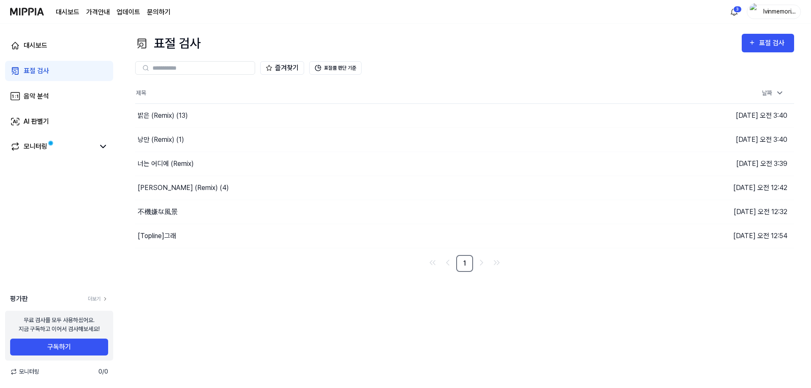
click at [93, 13] on page\) "가격안내" at bounding box center [98, 12] width 24 height 10
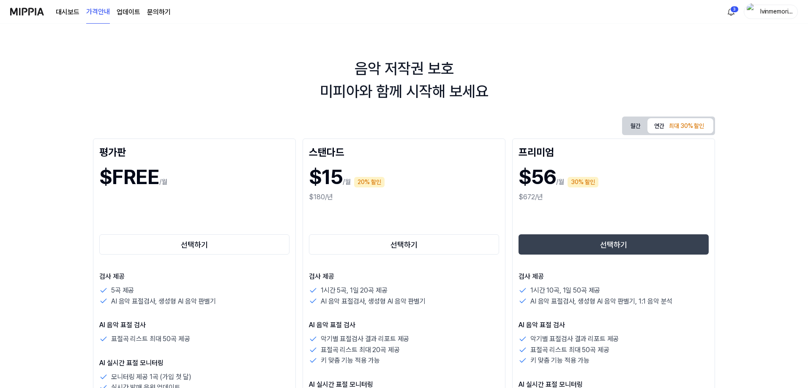
click at [132, 12] on link "업데이트" at bounding box center [129, 12] width 24 height 10
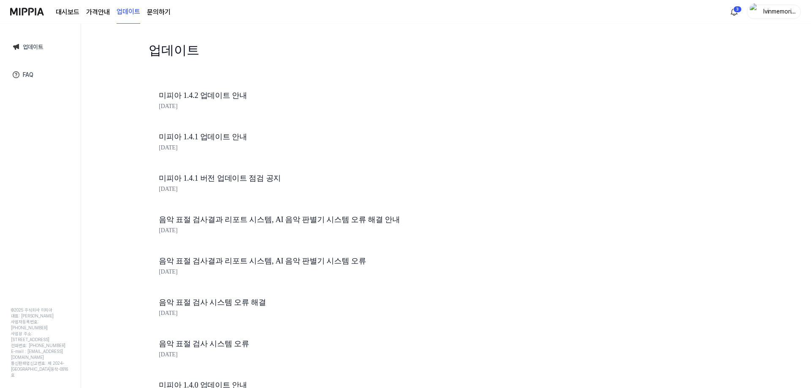
click at [164, 10] on link "문의하기" at bounding box center [159, 12] width 24 height 10
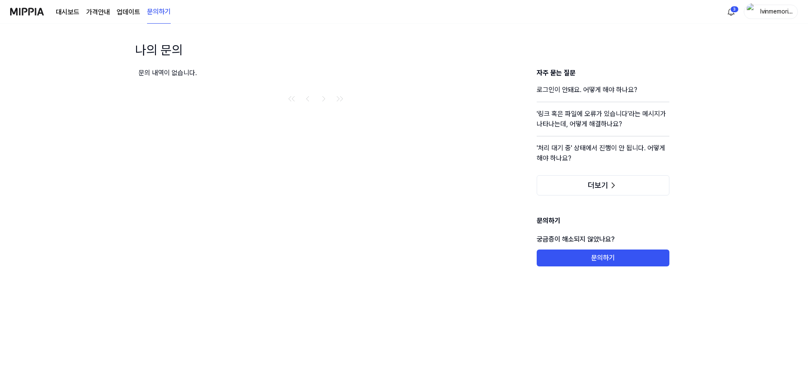
click at [133, 8] on link "업데이트" at bounding box center [129, 12] width 24 height 10
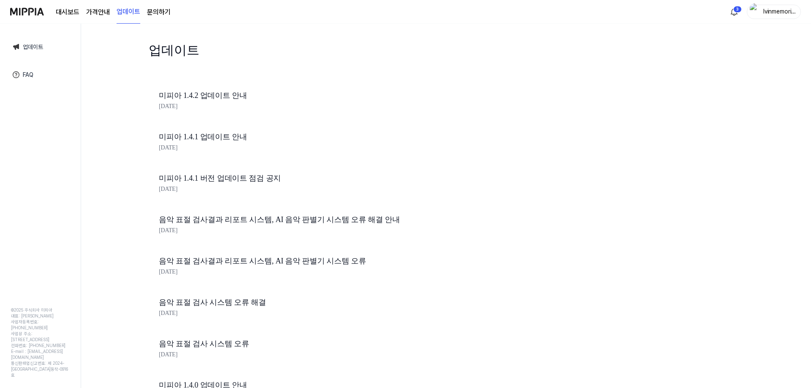
click at [197, 96] on link "미피아 1.4.2 업데이트 안내" at bounding box center [302, 96] width 287 height 12
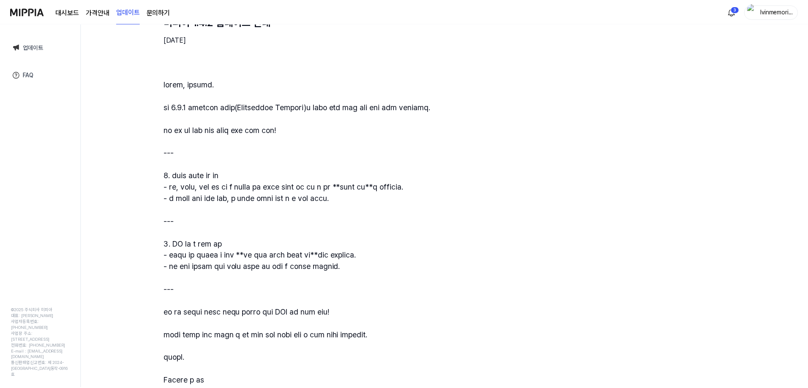
scroll to position [123, 0]
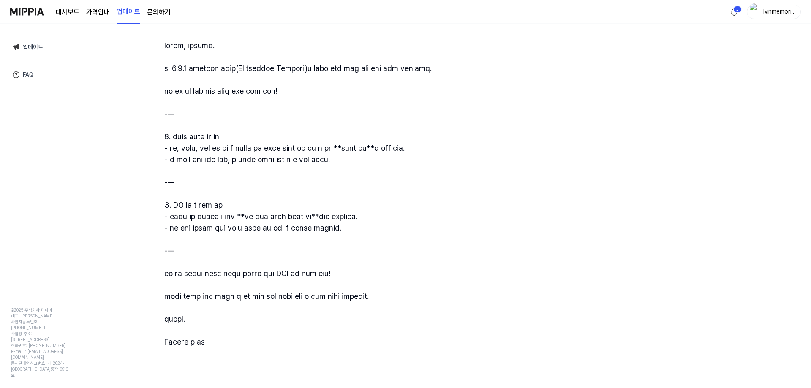
click at [103, 11] on page\) "가격안내" at bounding box center [98, 12] width 24 height 10
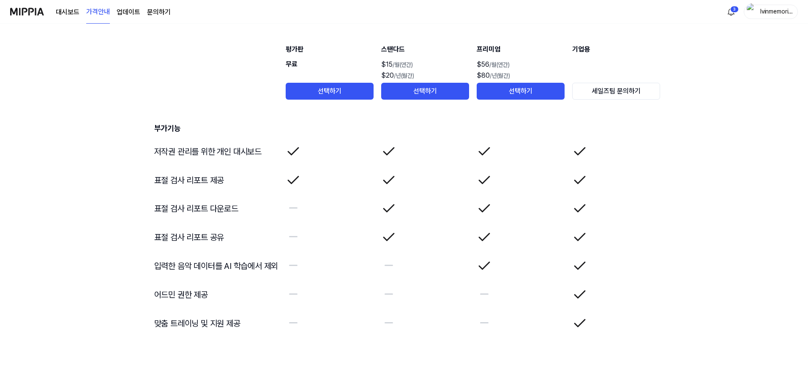
scroll to position [1186, 0]
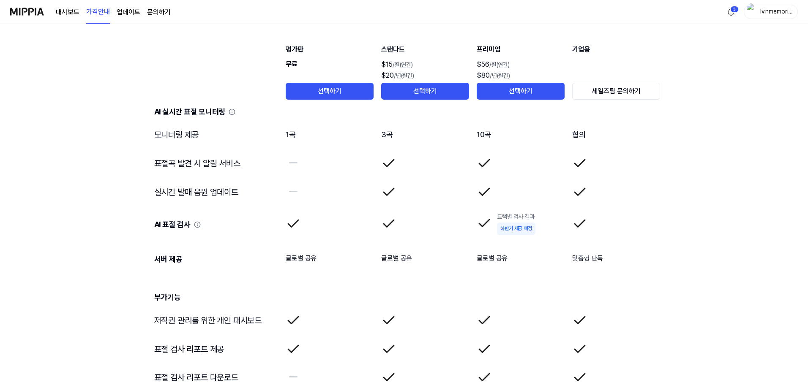
click at [200, 221] on div "AI 표절 검사" at bounding box center [216, 225] width 124 height 16
click at [195, 225] on icon at bounding box center [197, 224] width 7 height 7
click at [436, 231] on td at bounding box center [425, 224] width 89 height 35
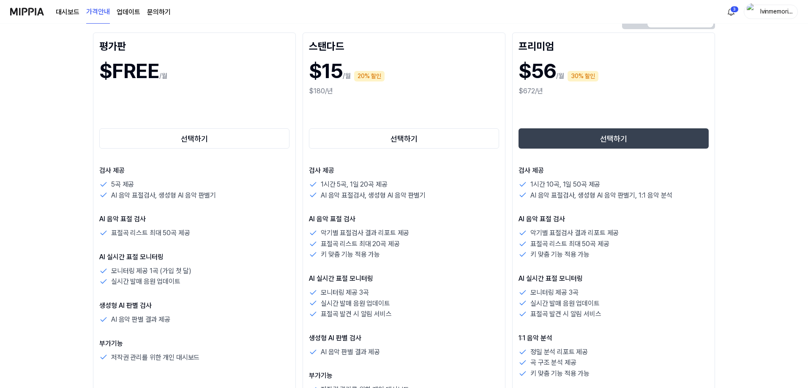
scroll to position [0, 0]
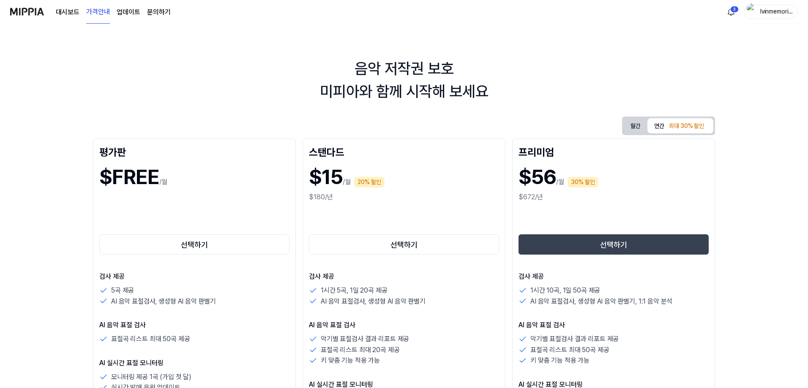
click at [66, 9] on link "대시보드" at bounding box center [68, 12] width 24 height 10
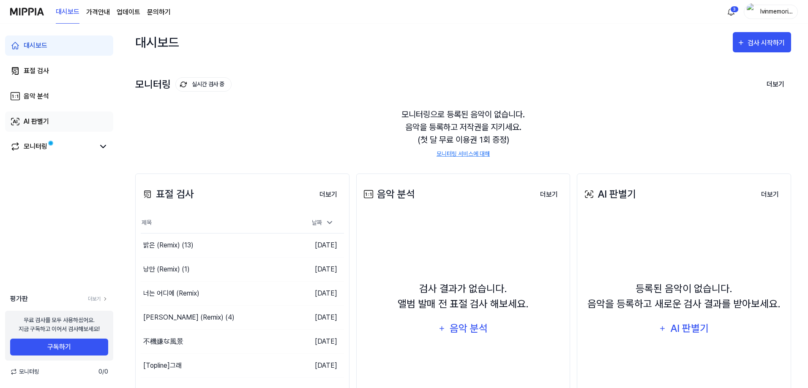
click at [41, 118] on div "AI 판별기" at bounding box center [36, 122] width 25 height 10
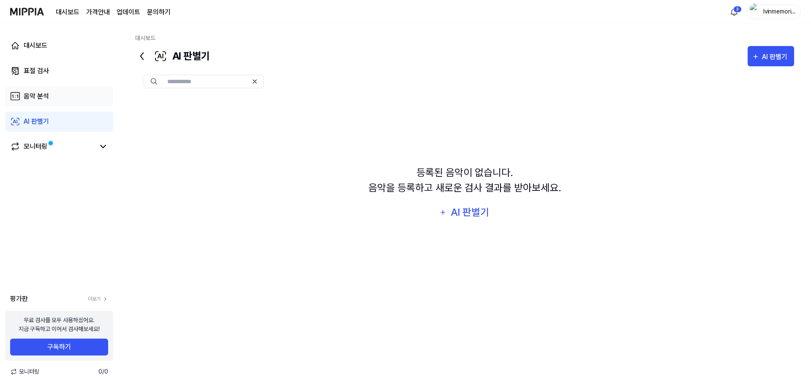
click at [43, 96] on div "음악 분석" at bounding box center [36, 96] width 25 height 10
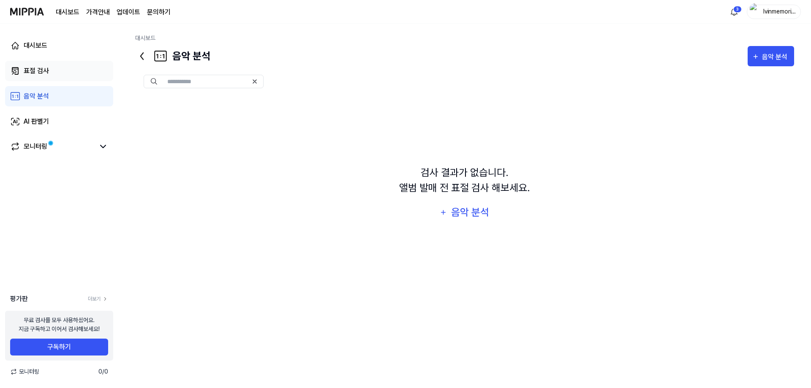
click at [43, 61] on link "표절 검사" at bounding box center [59, 71] width 108 height 20
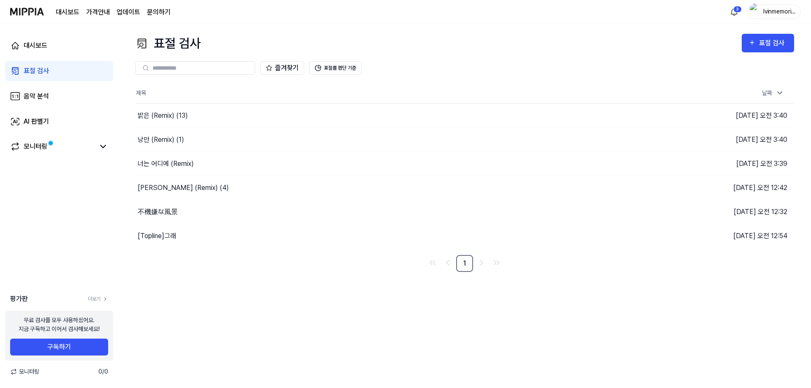
click at [42, 107] on div "대시보드 표절 검사 음악 분석 AI 판별기 모니터링" at bounding box center [59, 96] width 118 height 145
click at [44, 101] on div "음악 분석" at bounding box center [36, 96] width 25 height 10
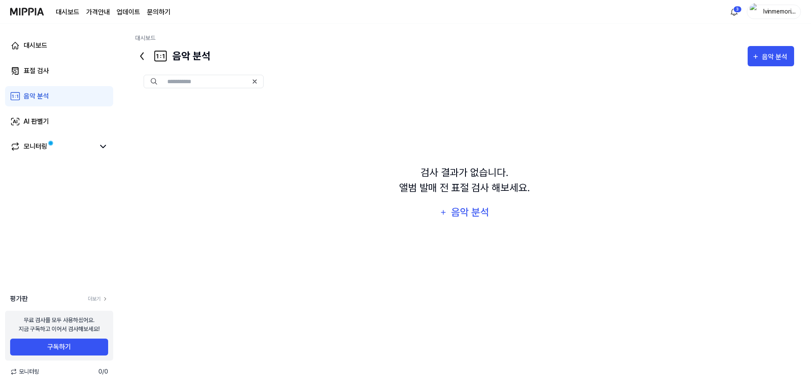
click at [46, 134] on div "대시보드 표절 검사 음악 분석 AI 판별기 모니터링" at bounding box center [59, 96] width 118 height 145
click at [48, 152] on div "모니터링" at bounding box center [59, 147] width 108 height 20
click at [114, 145] on div "대시보드 표절 검사 음악 분석 AI 판별기 모니터링" at bounding box center [59, 96] width 118 height 145
click at [103, 147] on icon at bounding box center [103, 147] width 10 height 10
click at [29, 43] on div "대시보드" at bounding box center [36, 46] width 24 height 10
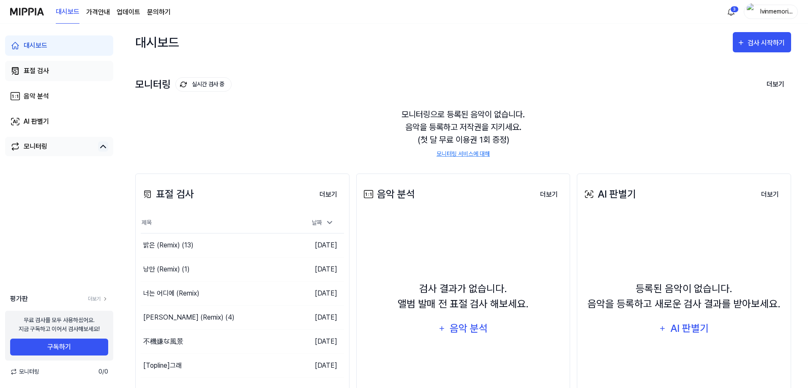
click at [42, 71] on div "표절 검사" at bounding box center [36, 71] width 25 height 10
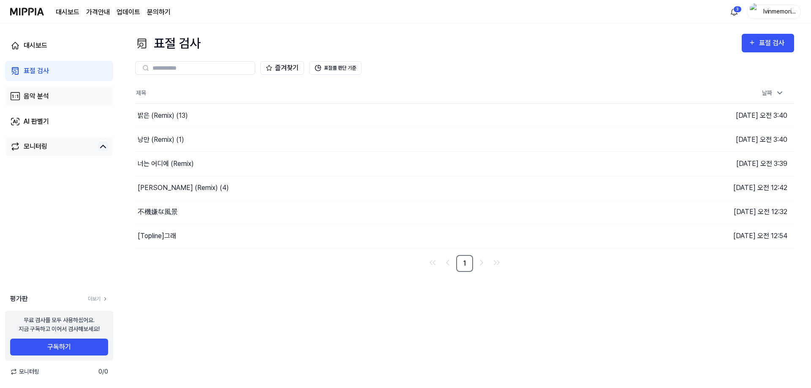
click at [44, 100] on div "음악 분석" at bounding box center [36, 96] width 25 height 10
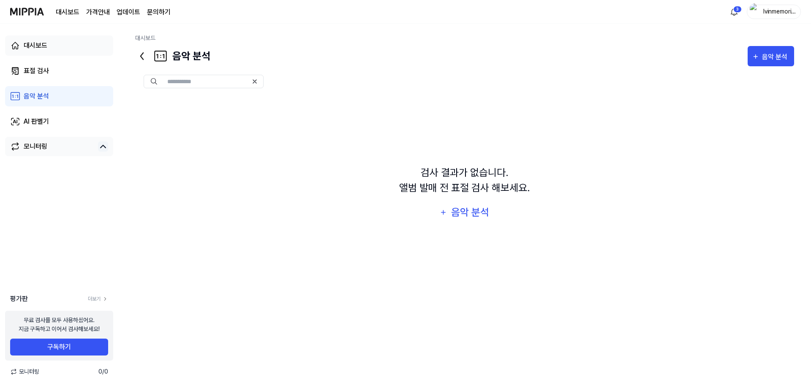
click at [32, 43] on div "대시보드" at bounding box center [36, 46] width 24 height 10
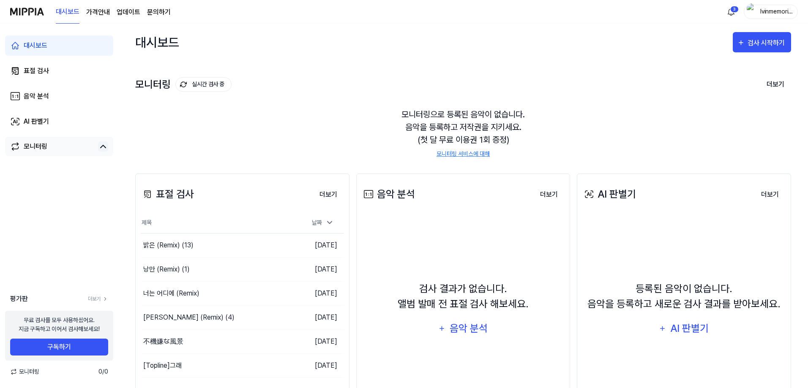
click at [102, 4] on div "대시보드 가격안내 업데이트 문의하기" at bounding box center [113, 11] width 115 height 23
click at [101, 9] on page\) "가격안내" at bounding box center [98, 12] width 24 height 10
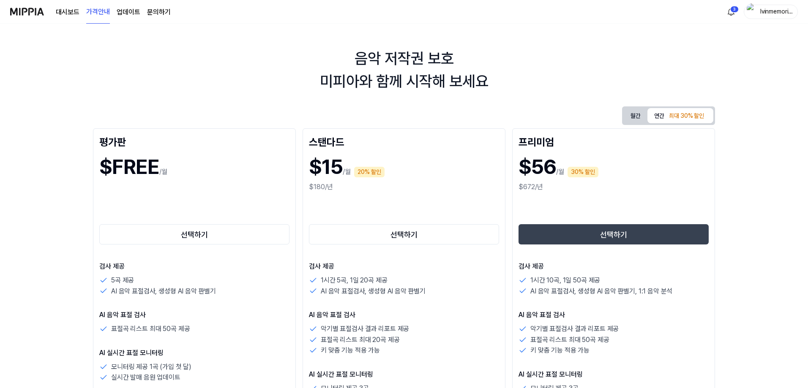
scroll to position [169, 0]
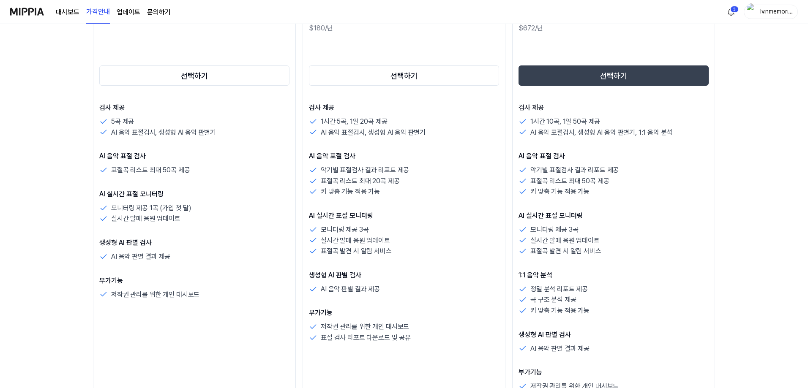
click at [370, 191] on p "키 맞춤 기능 적용 가능" at bounding box center [350, 191] width 59 height 11
click at [368, 191] on p "키 맞춤 기능 적용 가능" at bounding box center [350, 191] width 59 height 11
click at [366, 191] on p "키 맞춤 기능 적용 가능" at bounding box center [350, 191] width 59 height 11
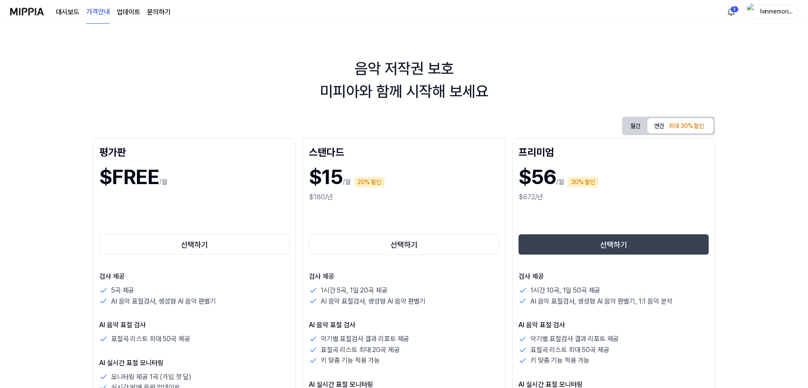
scroll to position [0, 0]
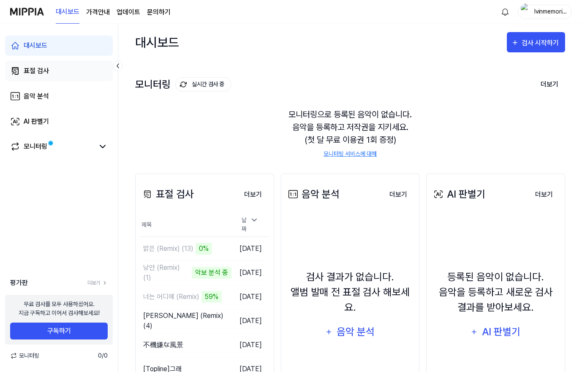
click at [38, 74] on div "표절 검사" at bounding box center [36, 71] width 25 height 10
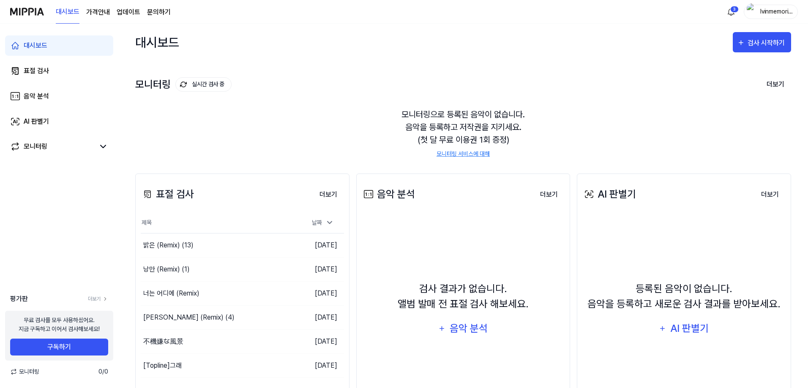
click at [93, 20] on div "대시보드 가격안내 업데이트 문의하기" at bounding box center [113, 11] width 115 height 23
click at [98, 8] on page\) "가격안내" at bounding box center [98, 12] width 24 height 10
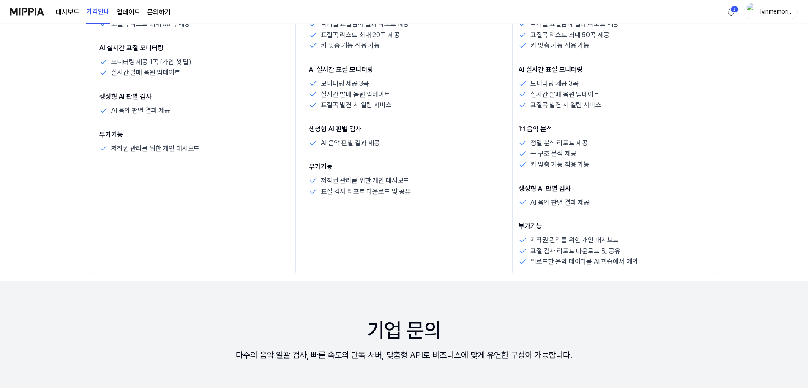
scroll to position [380, 0]
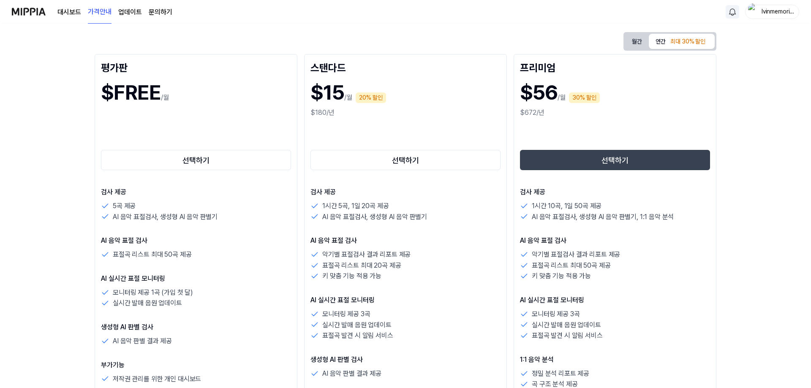
scroll to position [0, 0]
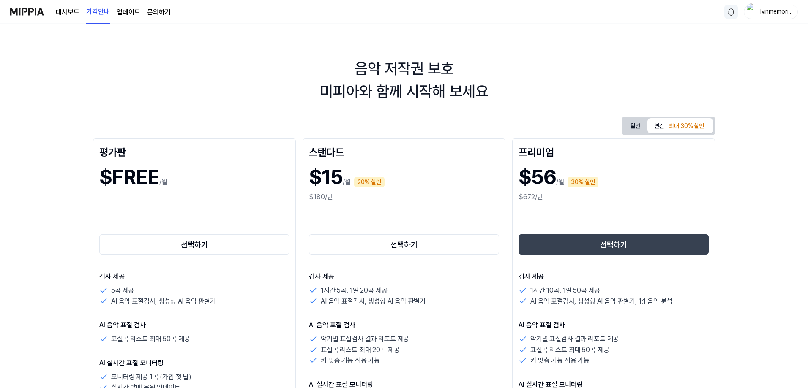
click at [76, 15] on link "대시보드" at bounding box center [68, 12] width 24 height 10
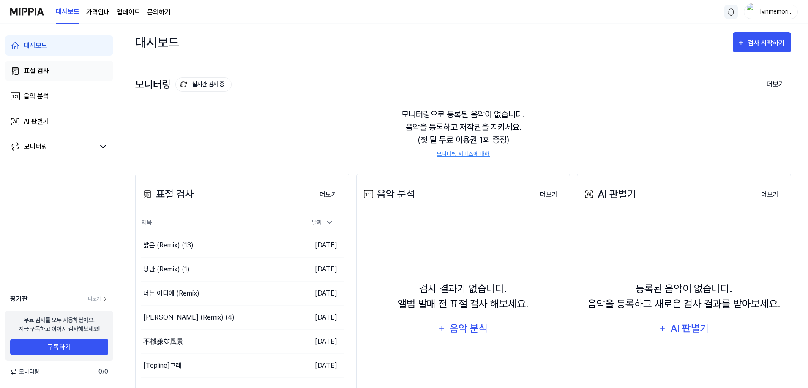
click at [22, 71] on link "표절 검사" at bounding box center [59, 71] width 108 height 20
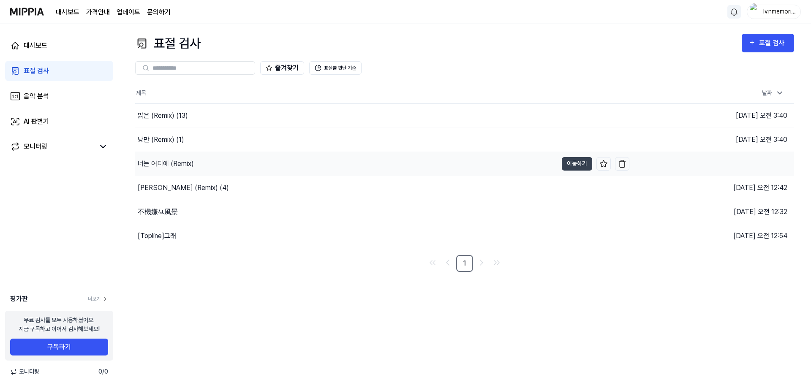
click at [180, 166] on div "너는 어디에 (Remix)" at bounding box center [166, 164] width 56 height 10
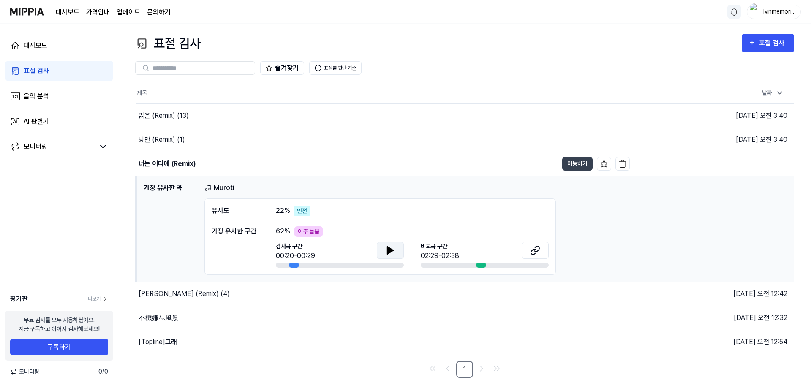
click at [385, 249] on icon at bounding box center [390, 251] width 10 height 10
click at [129, 201] on div "표절 검사 표절 검사 표절 검사 음악 분석 AI 판별기 즐겨찾기 표절률 판단 기준 제목 날짜 밝은 (Remix) (13) 이동하기 [DATE]…" at bounding box center [464, 206] width 693 height 365
click at [129, 188] on div "표절 검사 표절 검사 표절 검사 음악 분석 AI 판별기 즐겨찾기 표절률 판단 기준 제목 날짜 밝은 (Remix) (13) 이동하기 [DATE]…" at bounding box center [464, 206] width 693 height 365
click at [206, 145] on div "낭만 (Remix) (1)" at bounding box center [347, 140] width 422 height 24
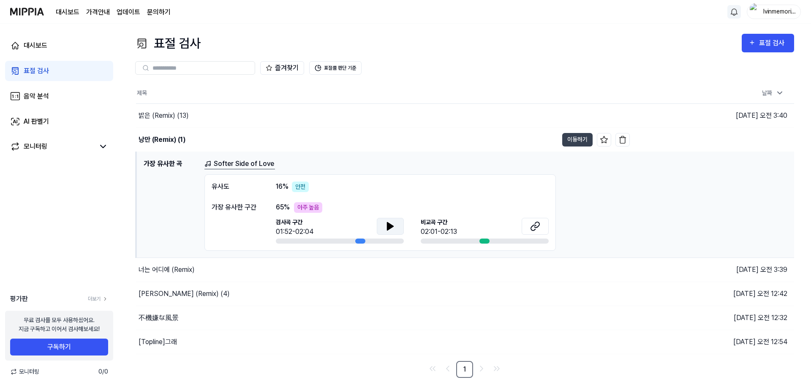
click at [388, 230] on icon at bounding box center [390, 226] width 10 height 10
click at [130, 186] on div "표절 검사 표절 검사 표절 검사 음악 분석 AI 판별기 즐겨찾기 표절률 판단 기준 제목 날짜 밝은 (Remix) (13) 이동하기 [DATE]…" at bounding box center [464, 206] width 693 height 365
